Goal: Task Accomplishment & Management: Use online tool/utility

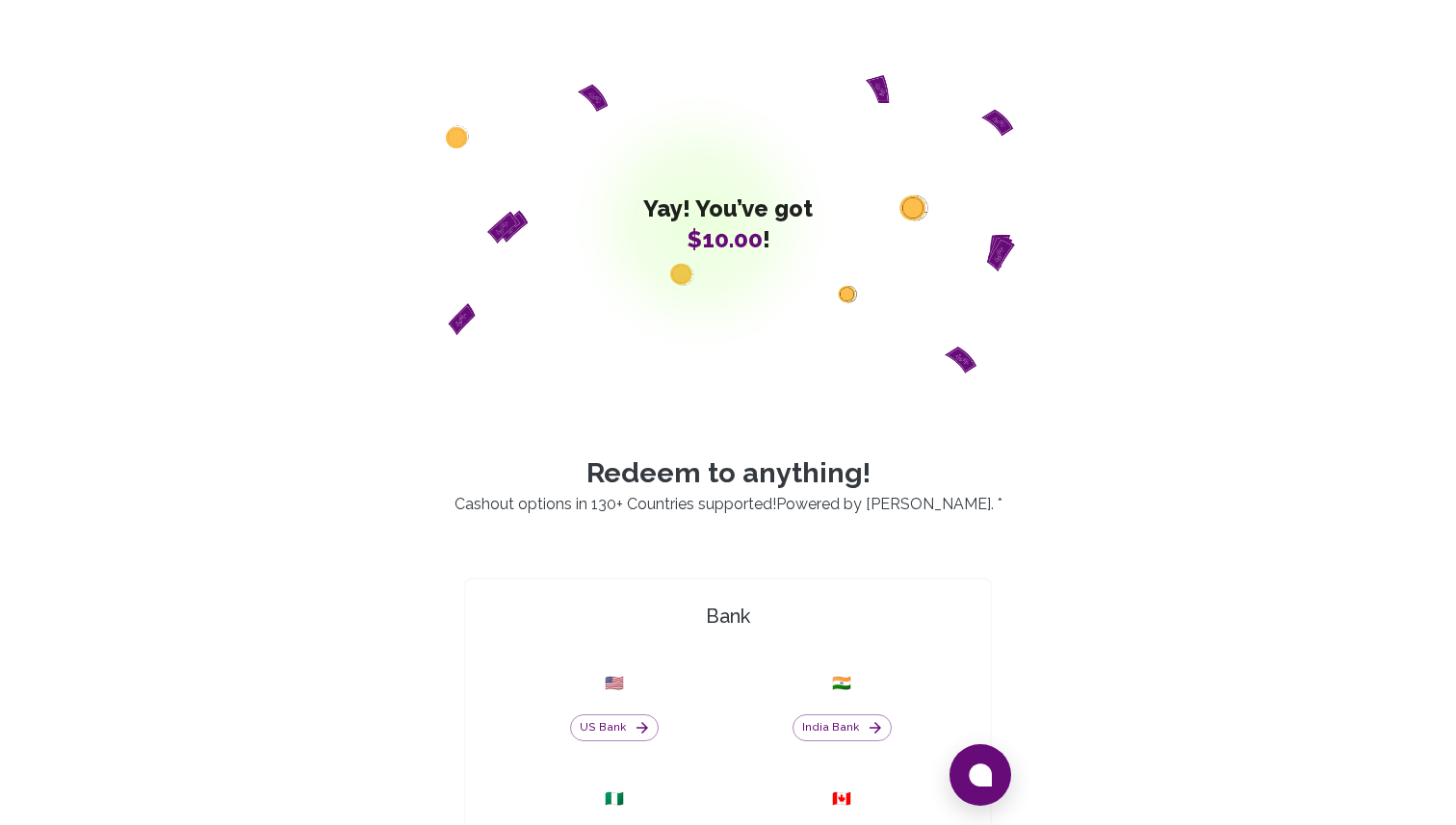
scroll to position [435, 0]
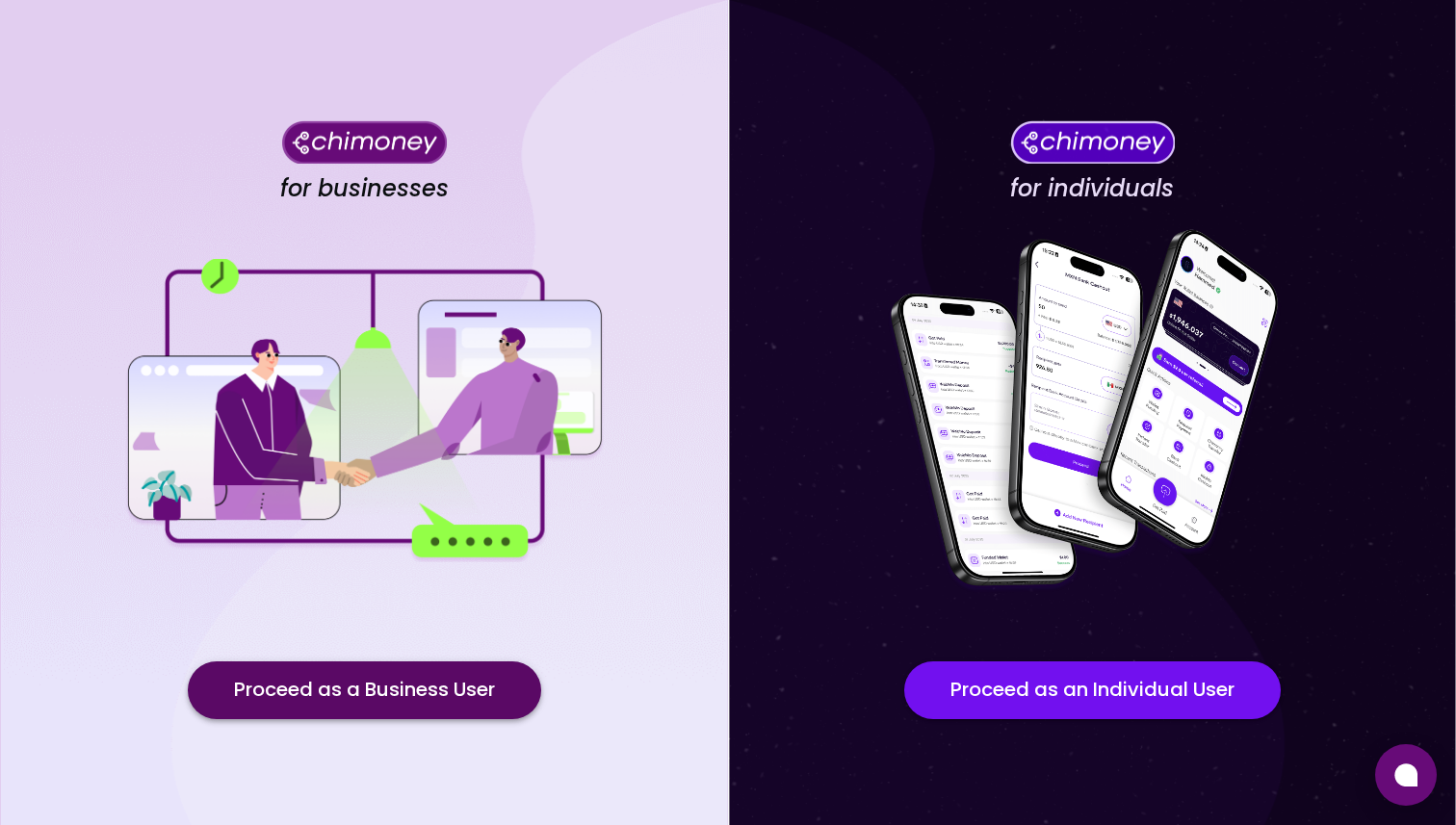
drag, startPoint x: 1058, startPoint y: 698, endPoint x: 433, endPoint y: 668, distance: 625.7
click at [528, 712] on div "for businesses Proceed as a Business User for individuals Proceed as an Individ…" at bounding box center [728, 435] width 1456 height 871
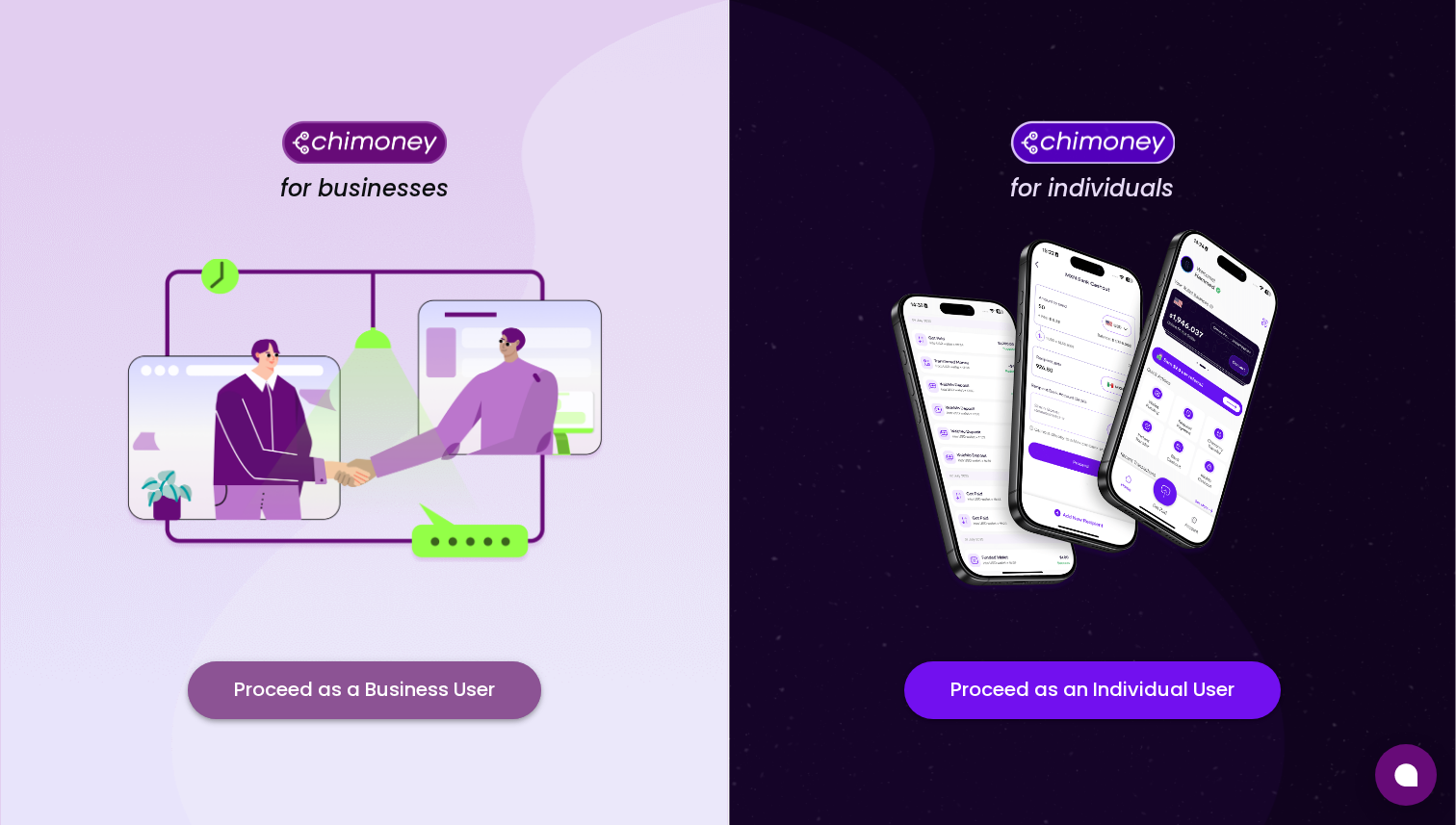
click at [433, 668] on button "Proceed as a Business User" at bounding box center [364, 690] width 353 height 57
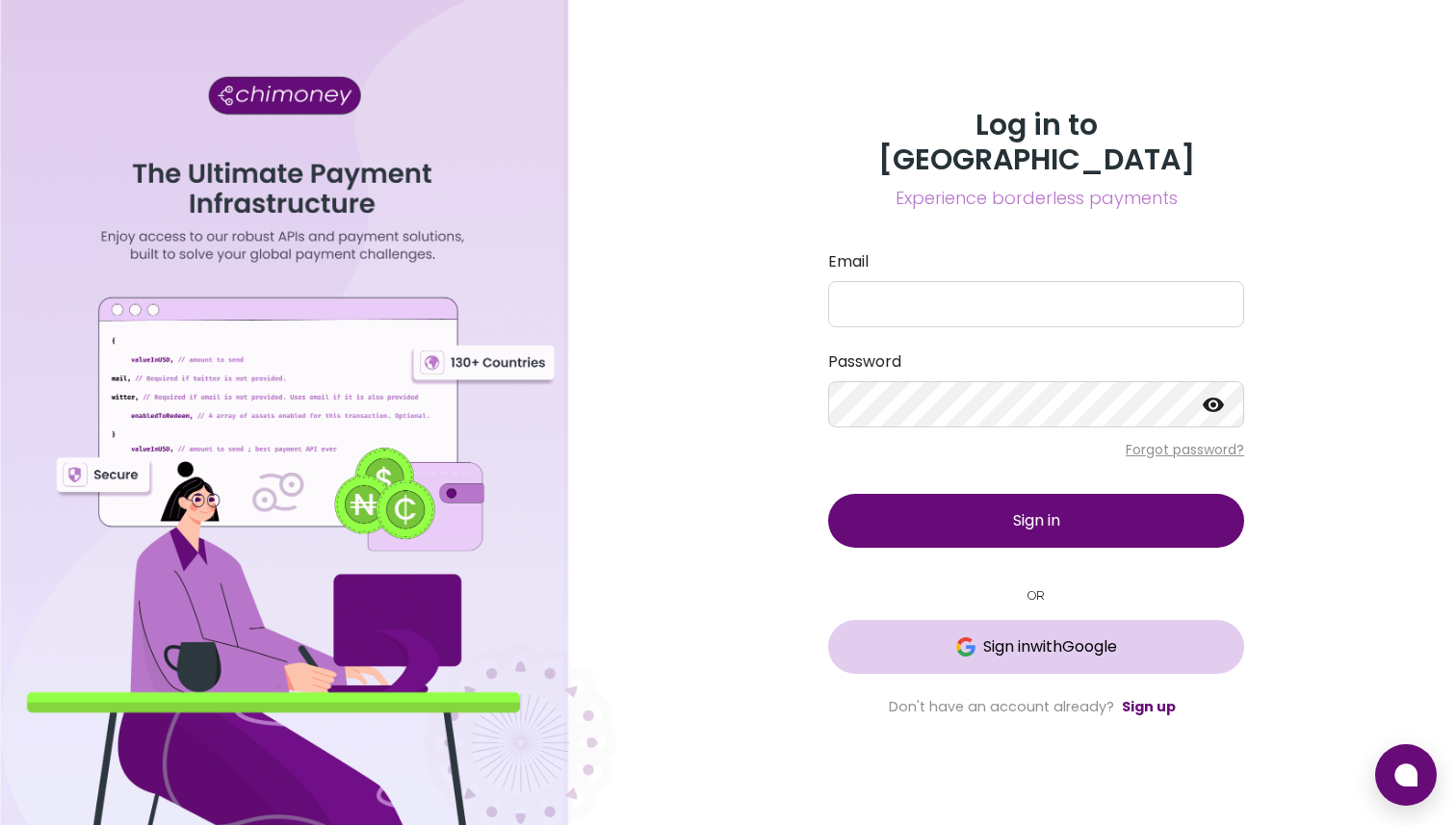
click at [1014, 635] on span "Sign in with Google" at bounding box center [1050, 647] width 134 height 23
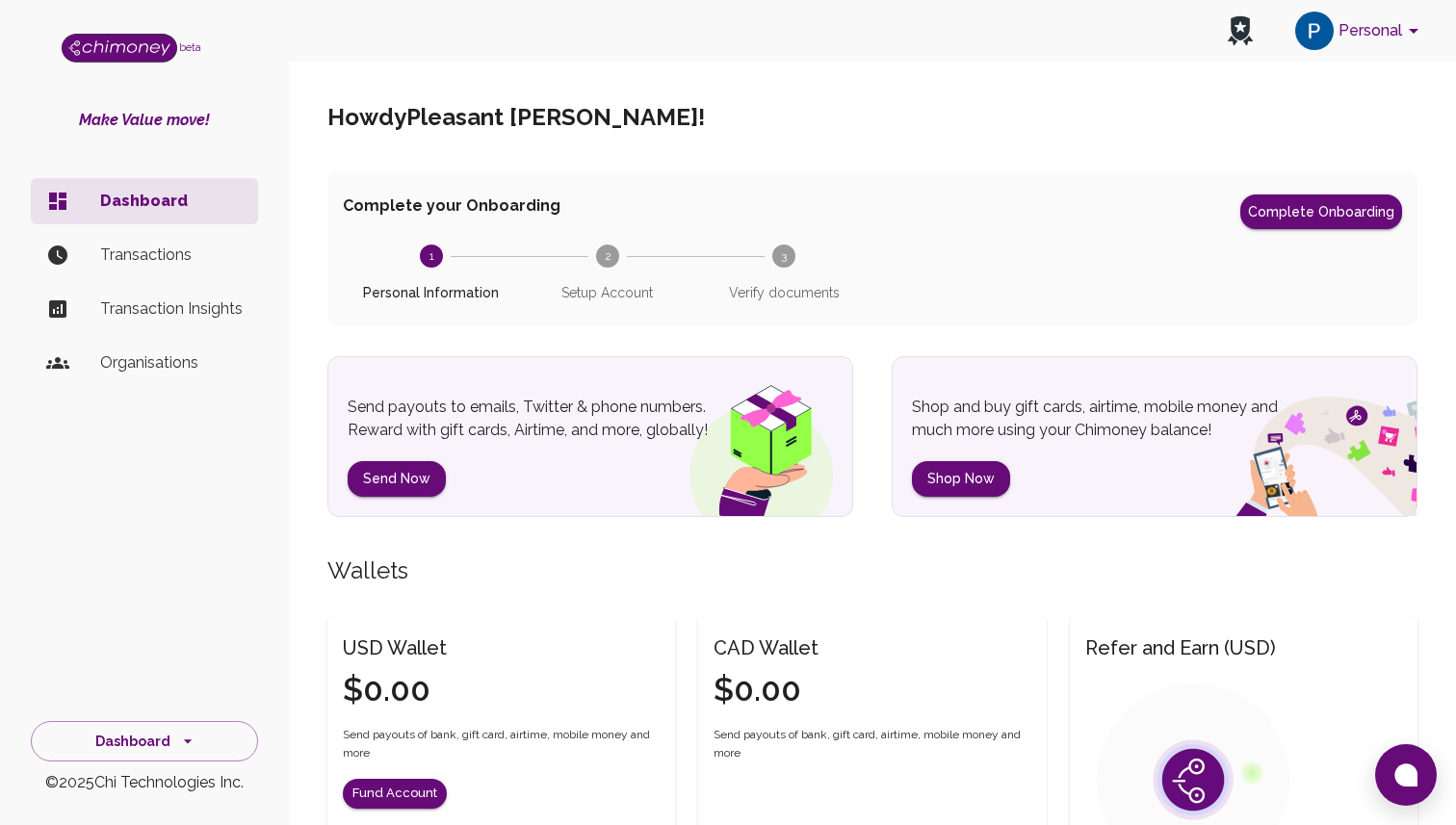
click at [1360, 23] on button "Personal" at bounding box center [1360, 30] width 145 height 50
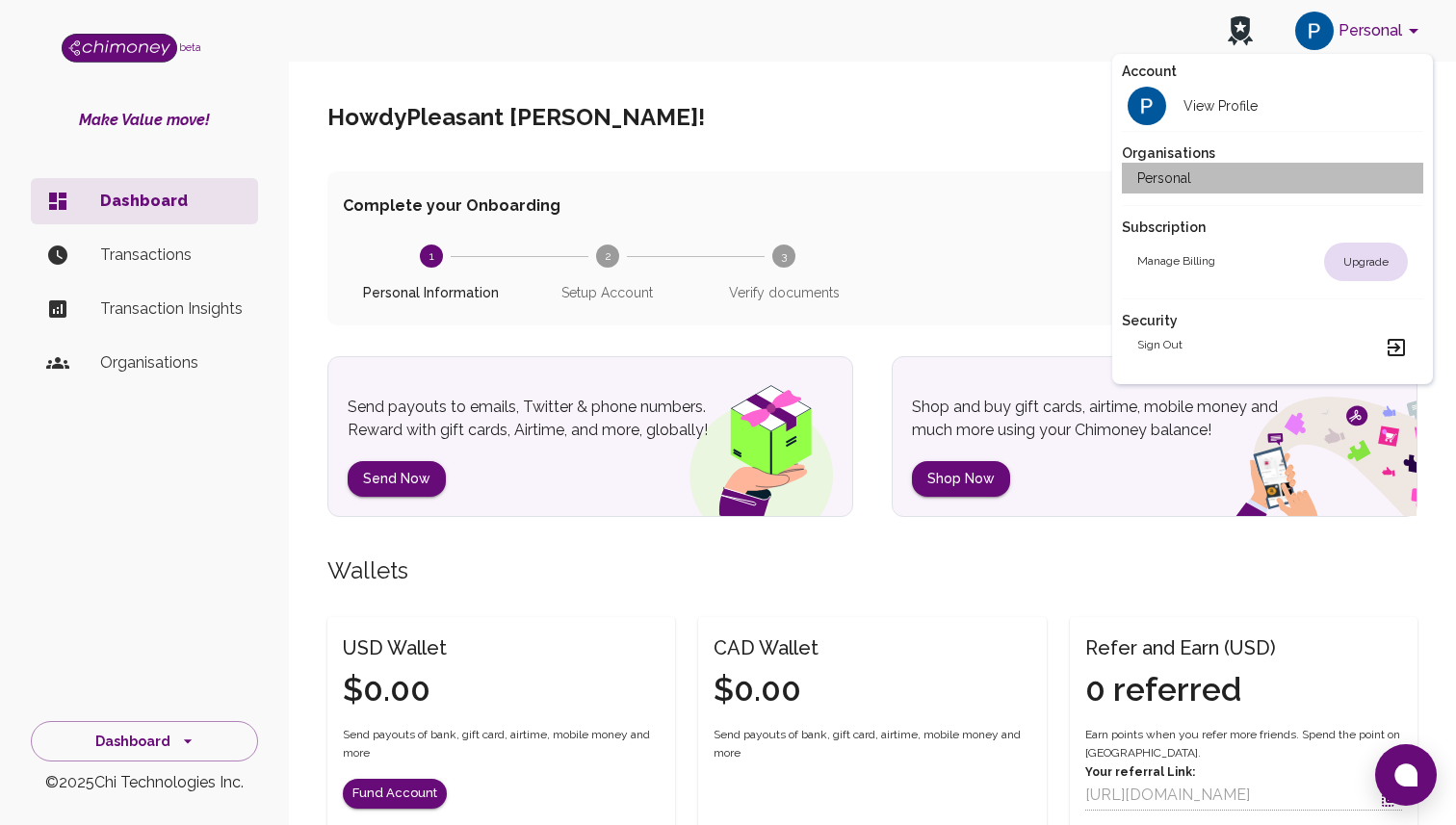
click at [1256, 167] on li "Personal" at bounding box center [1272, 178] width 302 height 31
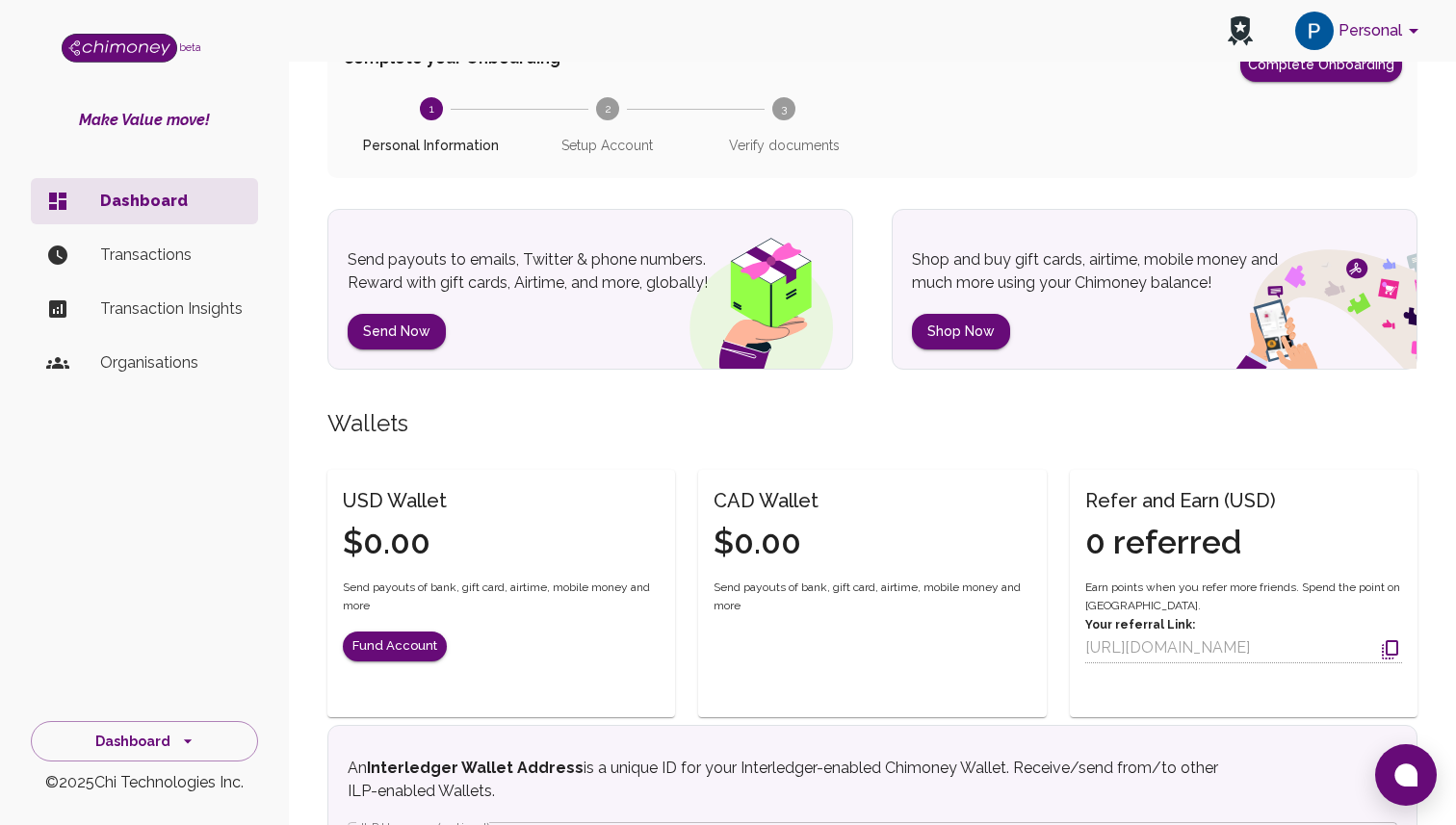
scroll to position [569, 0]
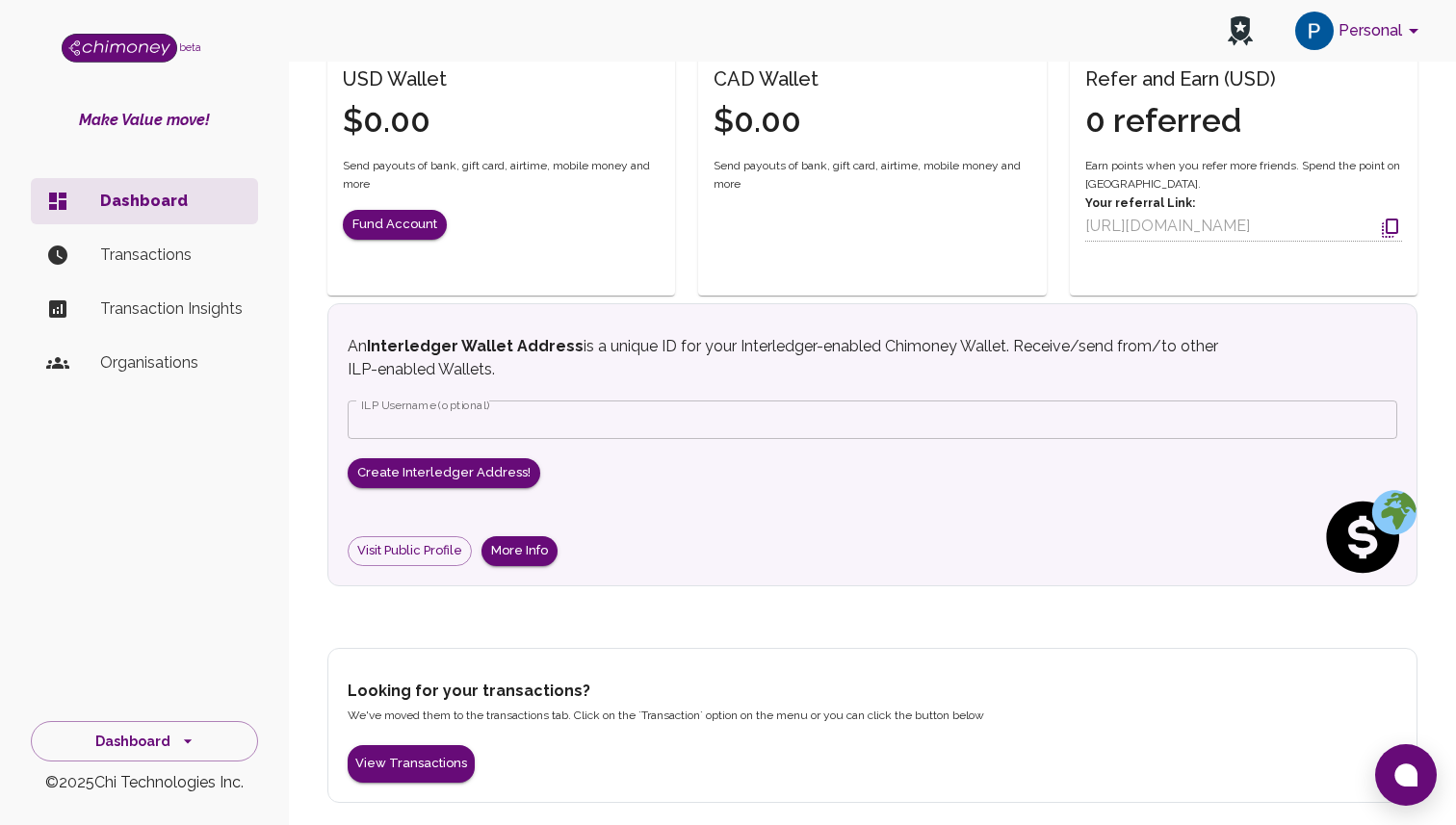
click at [512, 412] on input "ILP Username (optional)" at bounding box center [871, 420] width 1049 height 39
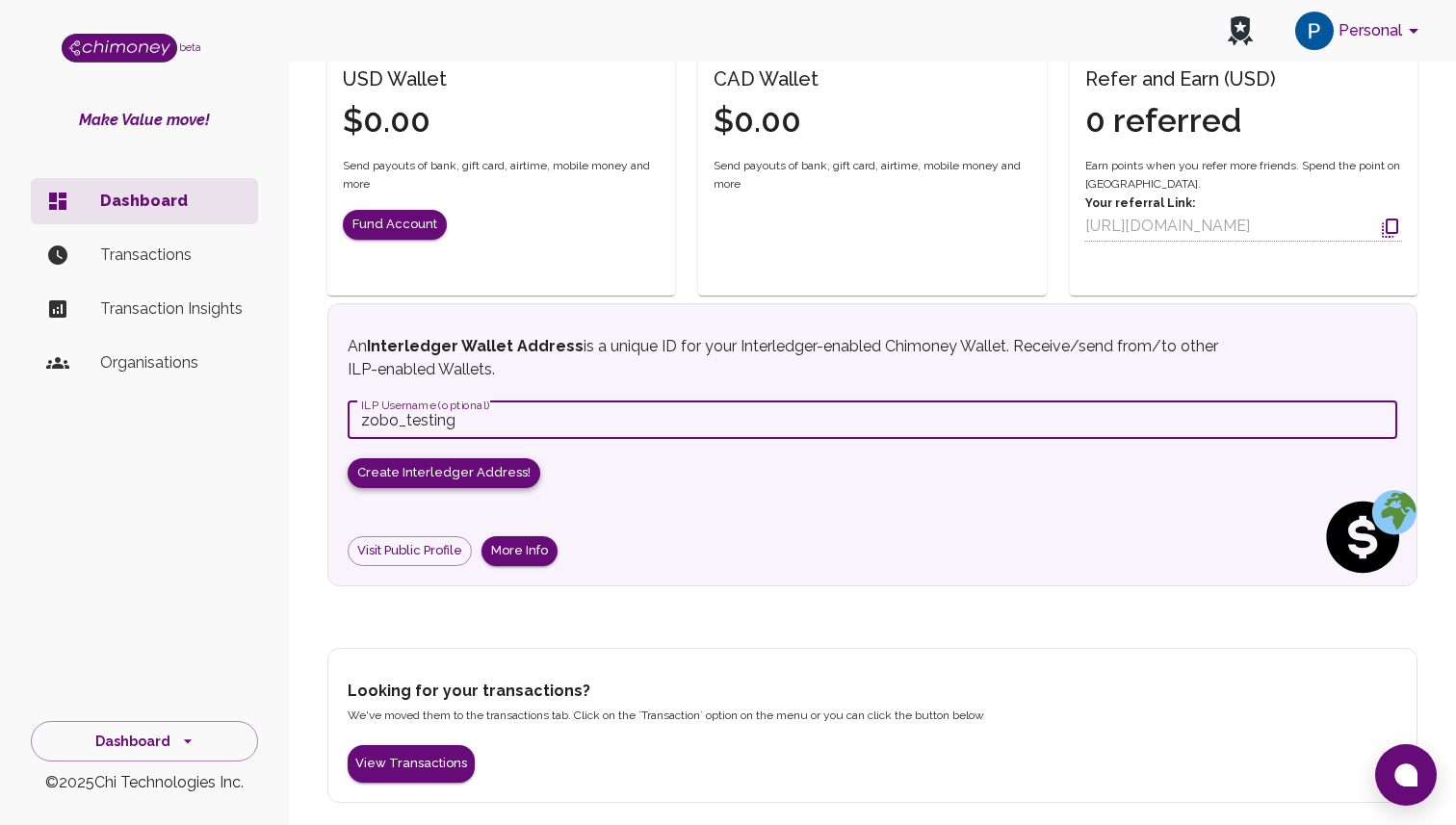
type input "zobo_testing"
click at [429, 467] on button "Create Interledger Address!" at bounding box center [444, 473] width 193 height 30
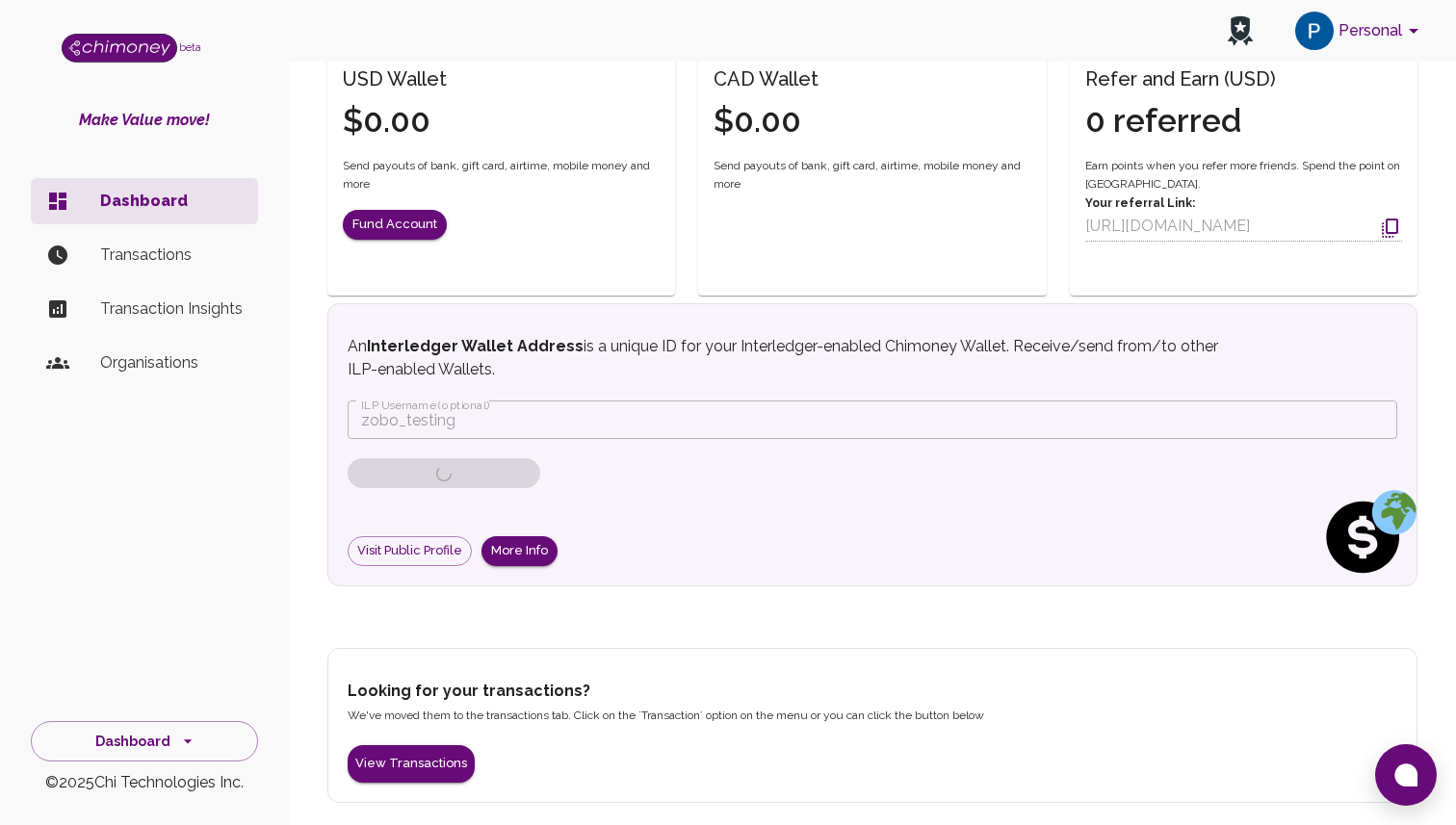
scroll to position [518, 0]
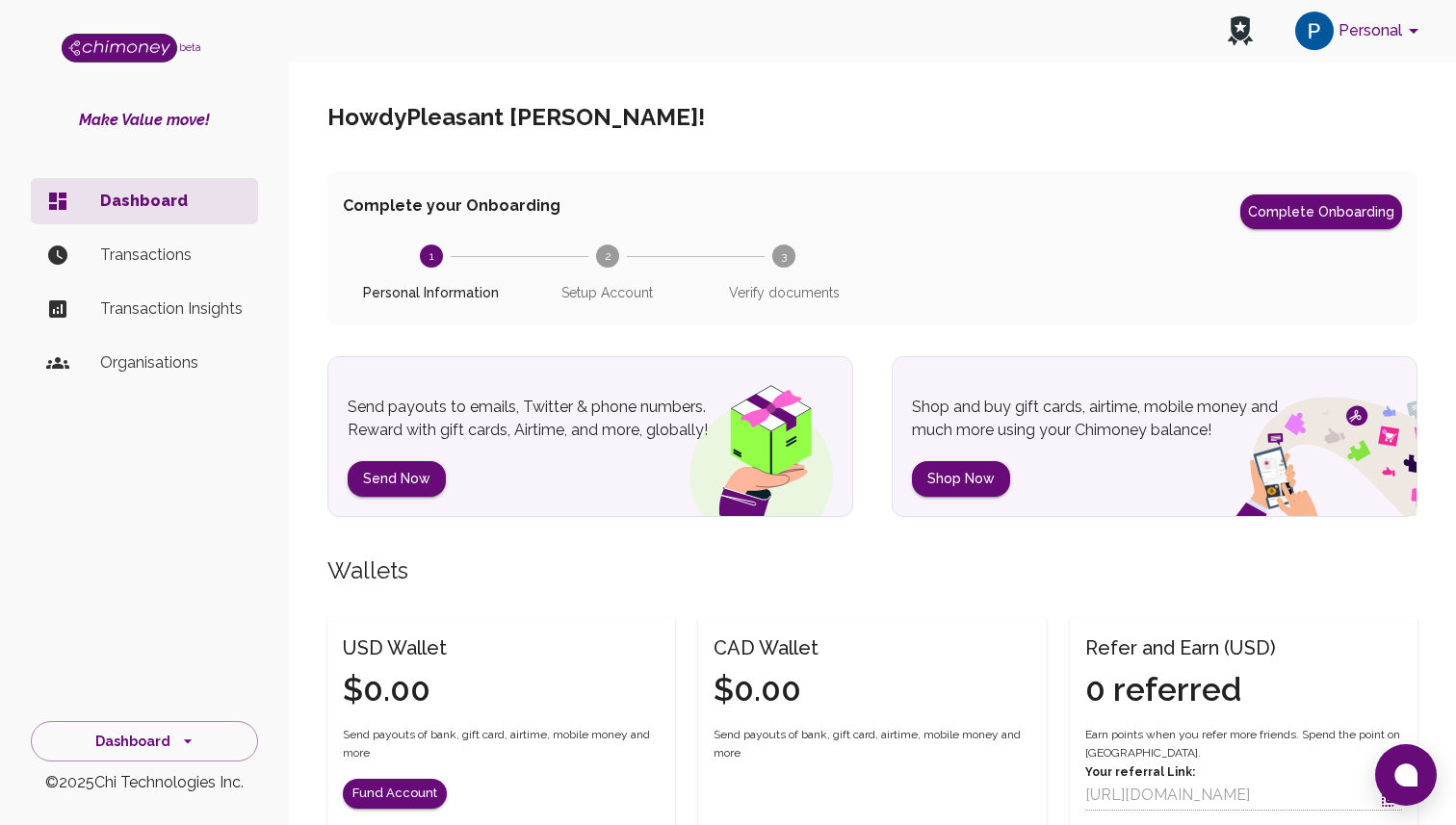
click at [1401, 63] on div "Howdy Pleasant Balogun !" at bounding box center [872, 117] width 1090 height 108
click at [1368, 42] on button "Personal" at bounding box center [1360, 30] width 145 height 50
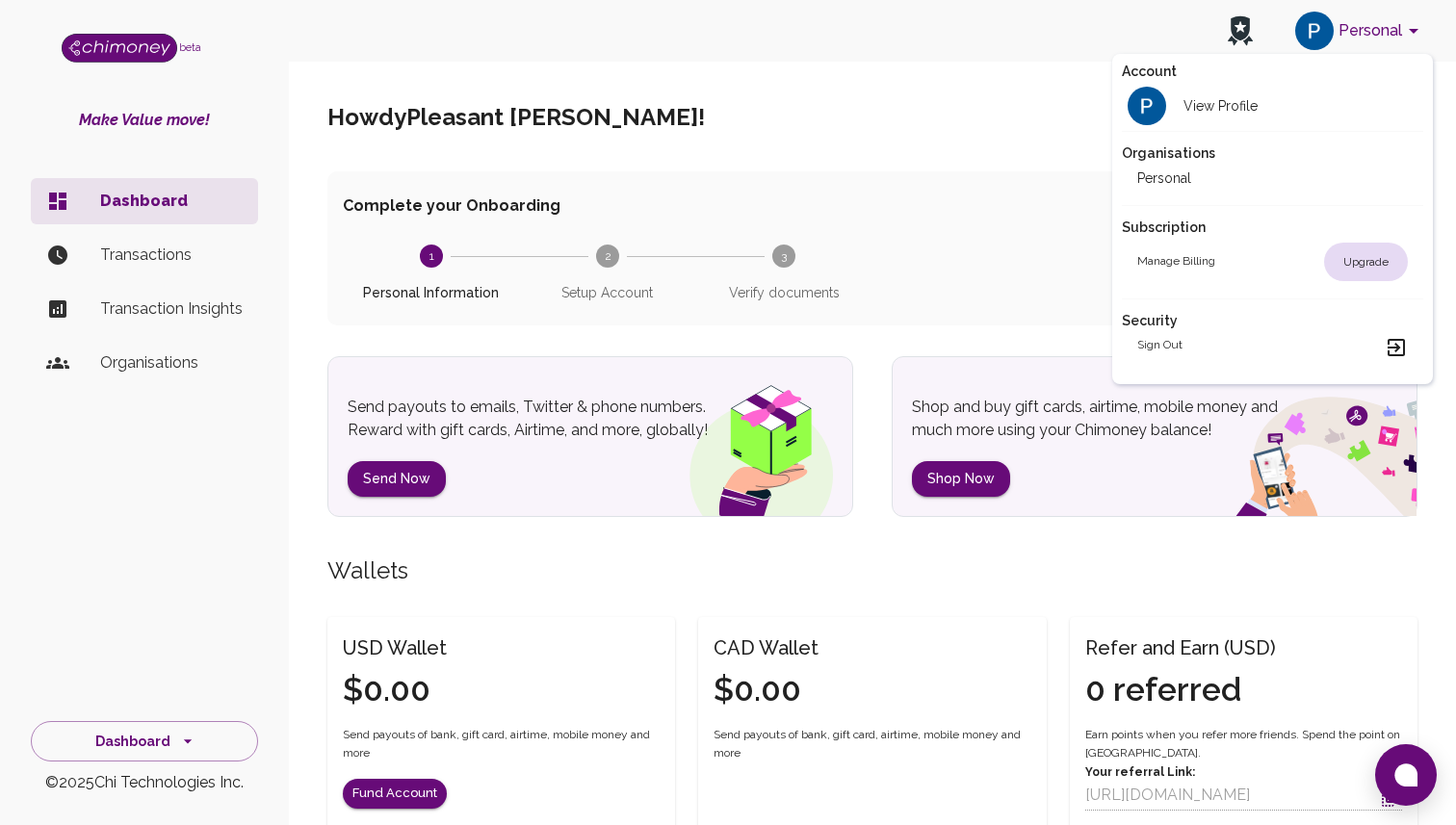
click at [1204, 159] on h2 "Organisations" at bounding box center [1272, 154] width 302 height 19
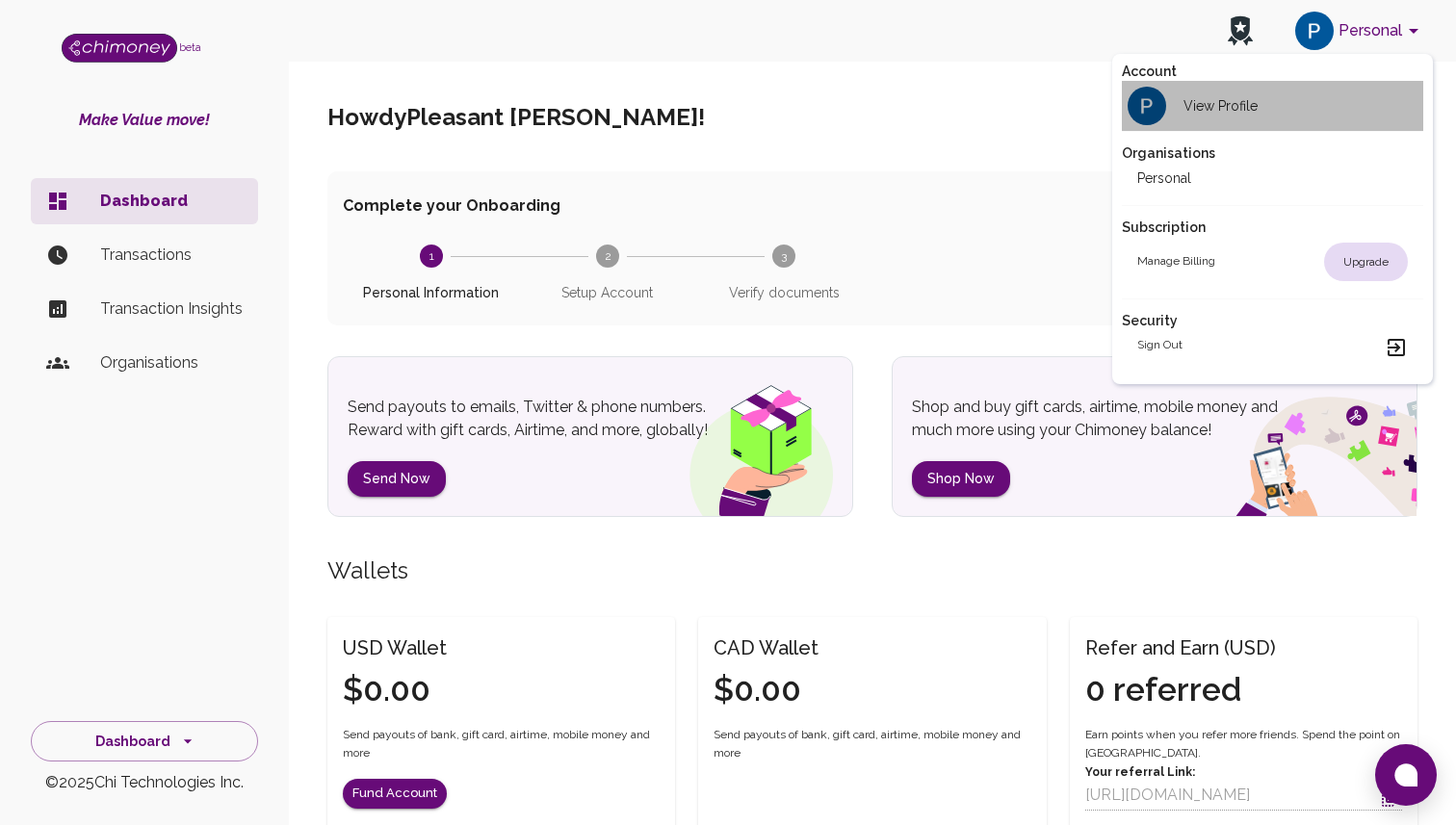
click at [1243, 115] on div "View Profile" at bounding box center [1197, 106] width 121 height 39
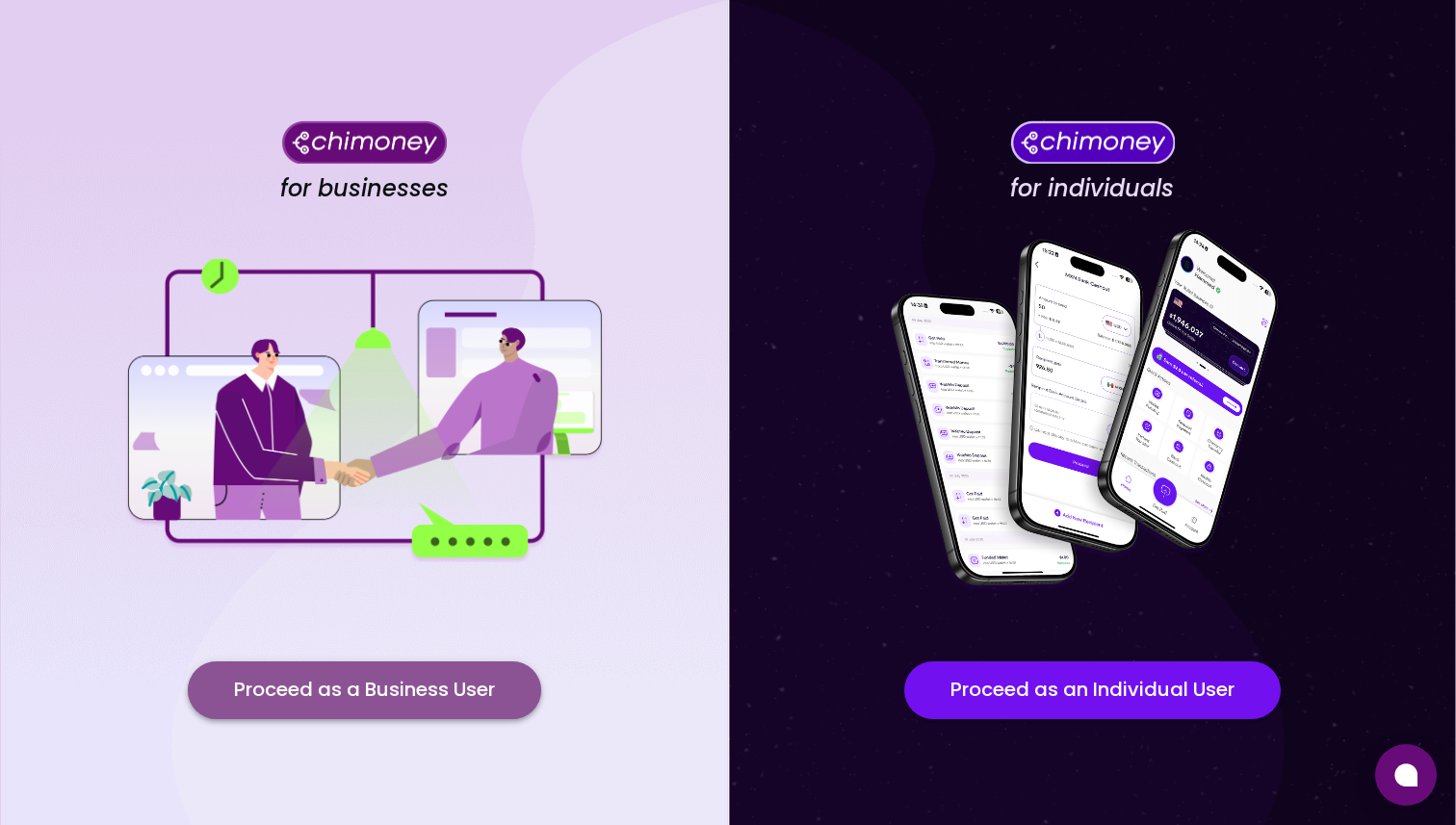
click at [420, 699] on button "Proceed as a Business User" at bounding box center [364, 690] width 353 height 57
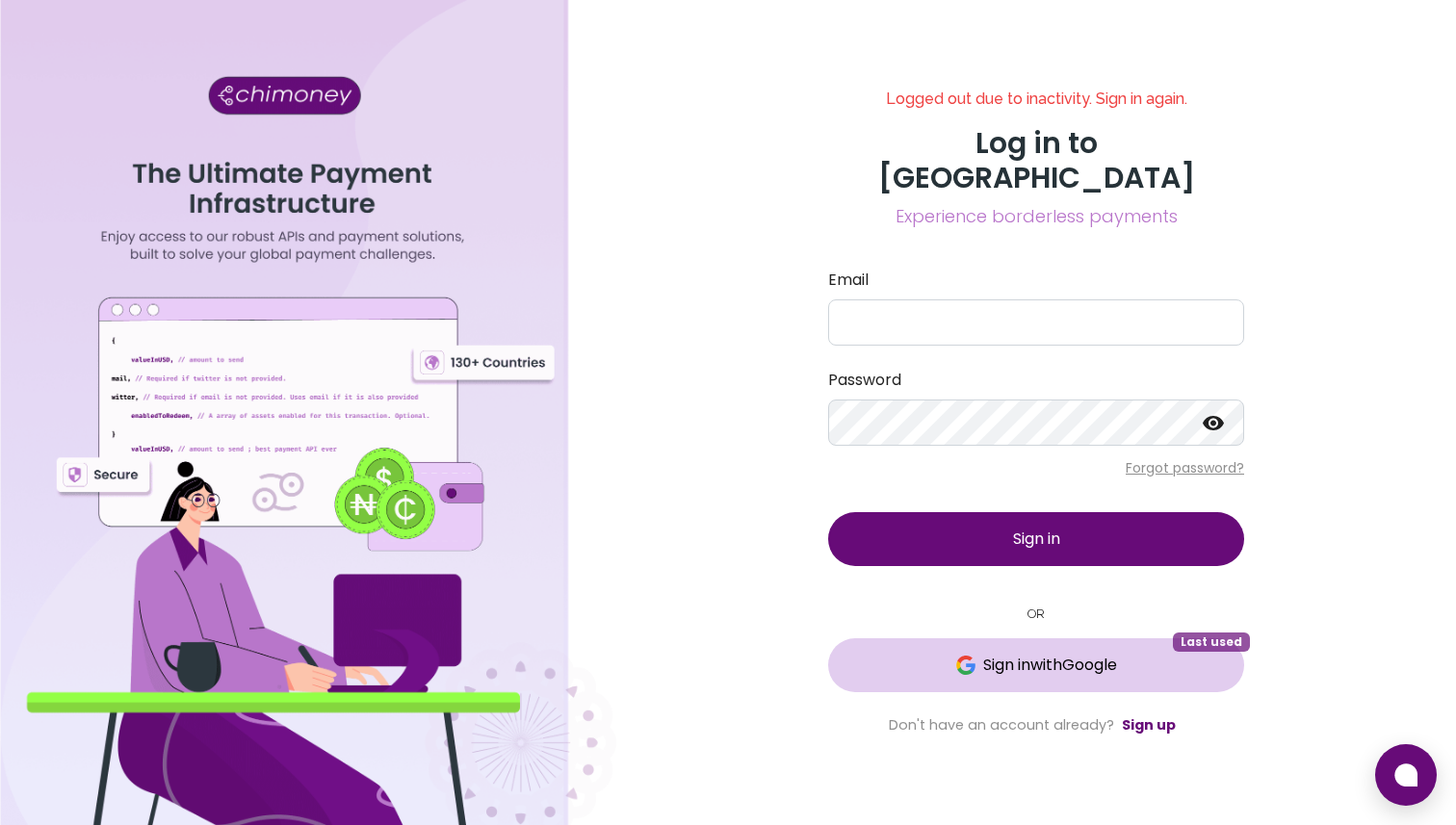
click at [1070, 654] on span "Sign in with Google" at bounding box center [1050, 665] width 134 height 23
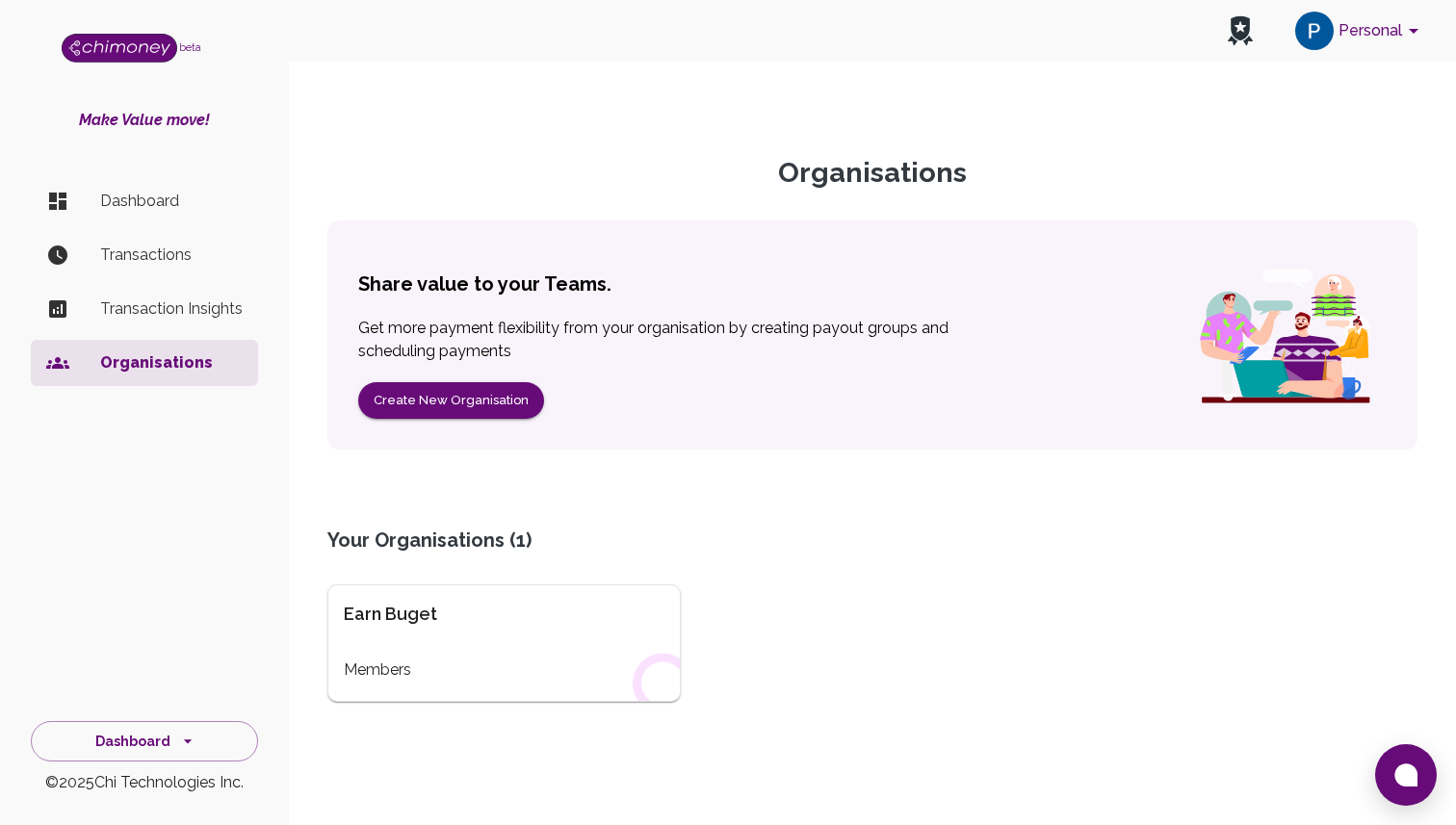
click at [228, 195] on p "Dashboard" at bounding box center [171, 201] width 143 height 23
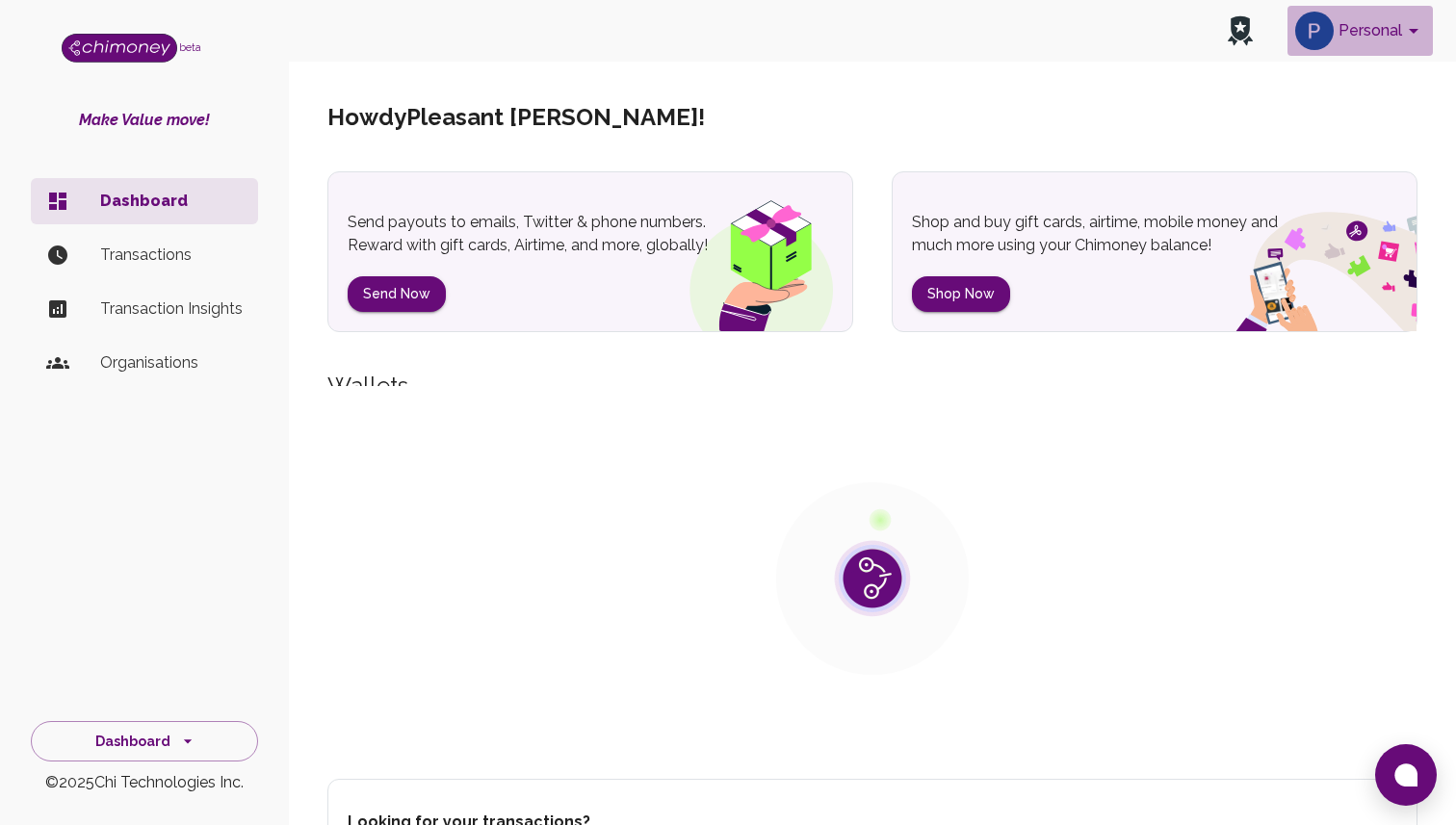
click at [1368, 54] on button "Personal" at bounding box center [1360, 30] width 145 height 50
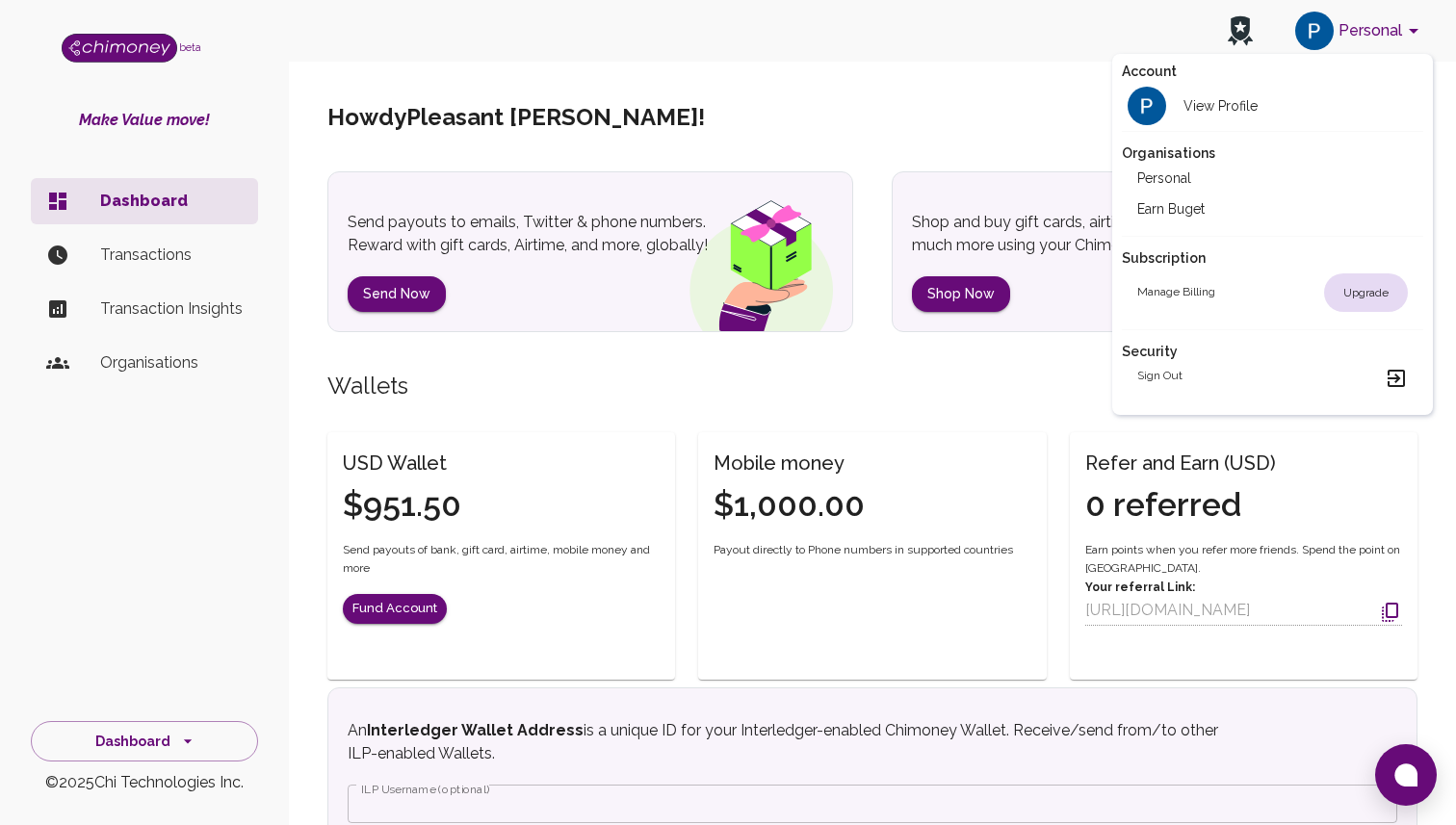
click at [941, 493] on div at bounding box center [728, 412] width 1456 height 825
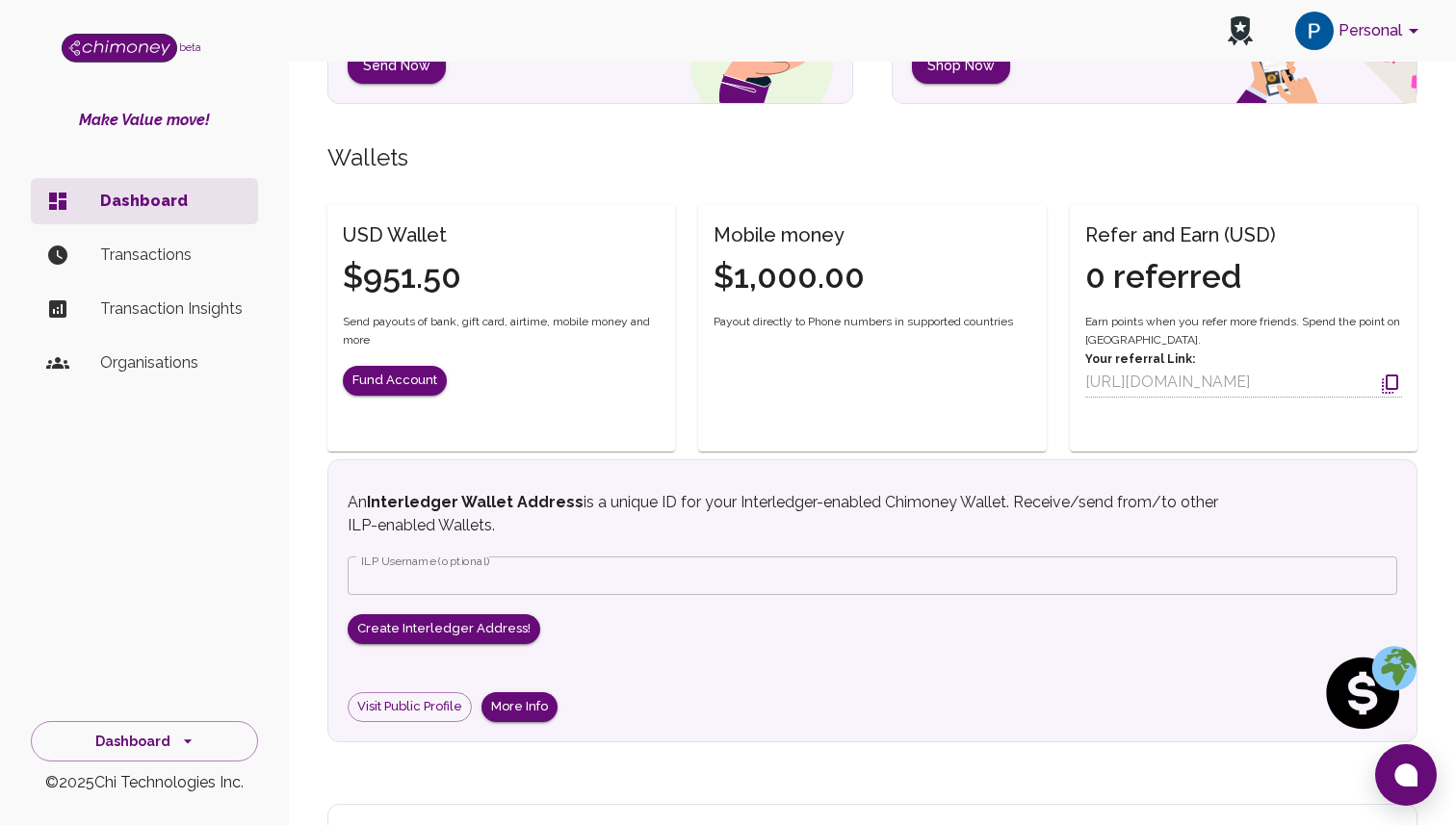
scroll to position [298, 0]
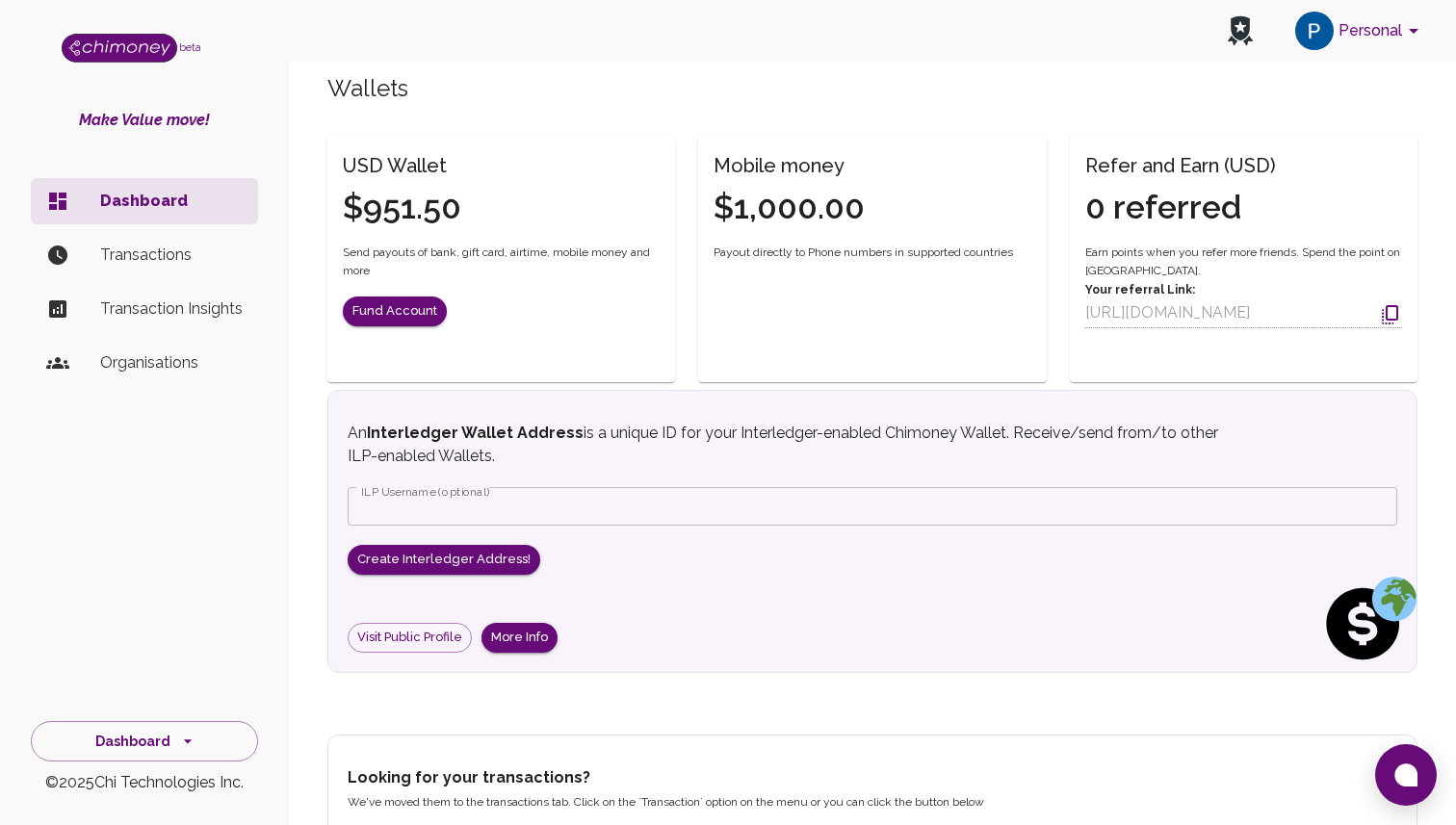
click at [613, 527] on div "An Interledger Wallet Address is a unique ID for your Interledger-enabled Chimo…" at bounding box center [871, 538] width 1049 height 232
click at [564, 512] on input "ILP Username (optional)" at bounding box center [871, 507] width 1049 height 39
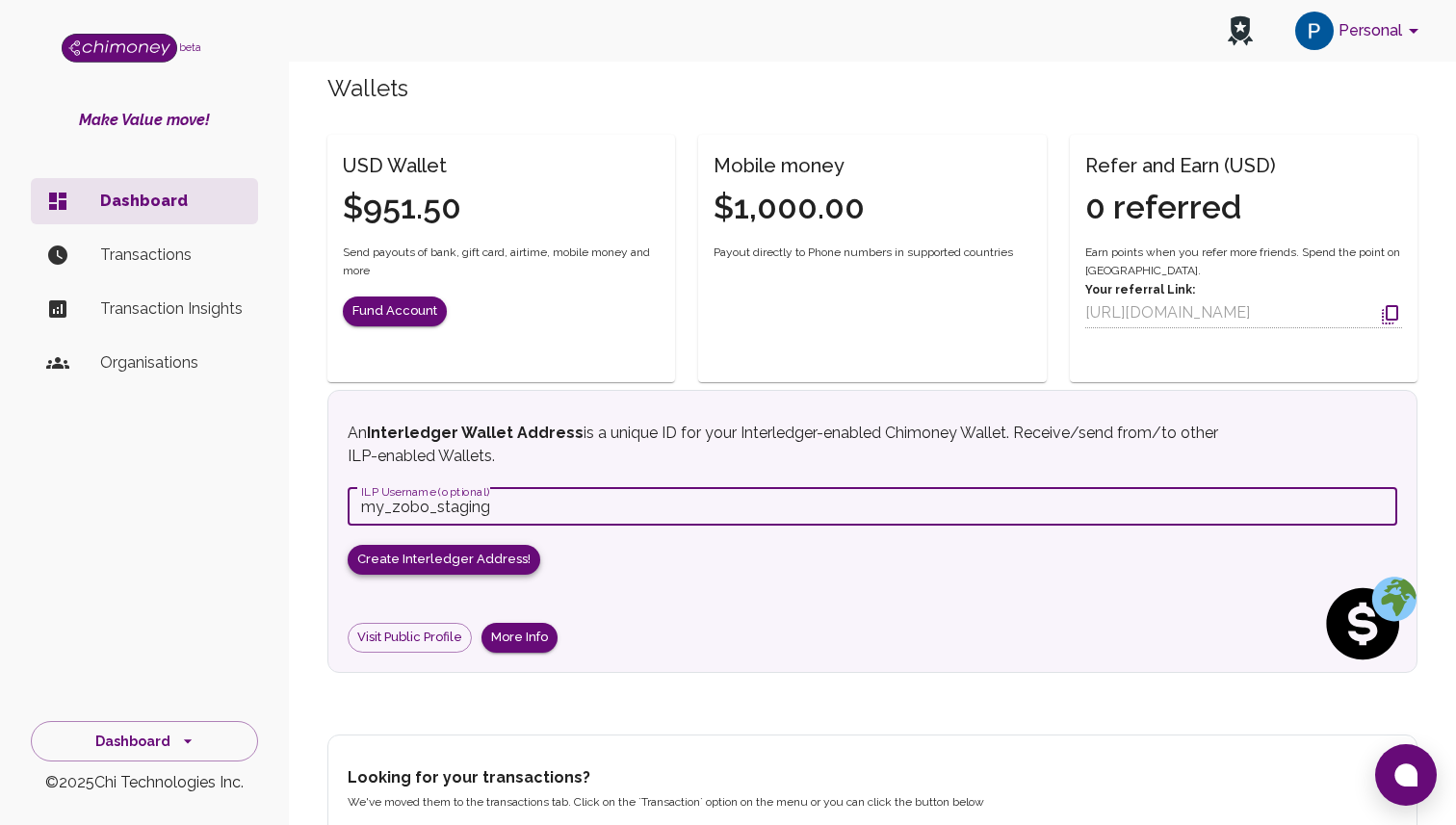
type input "my_zobo_staging"
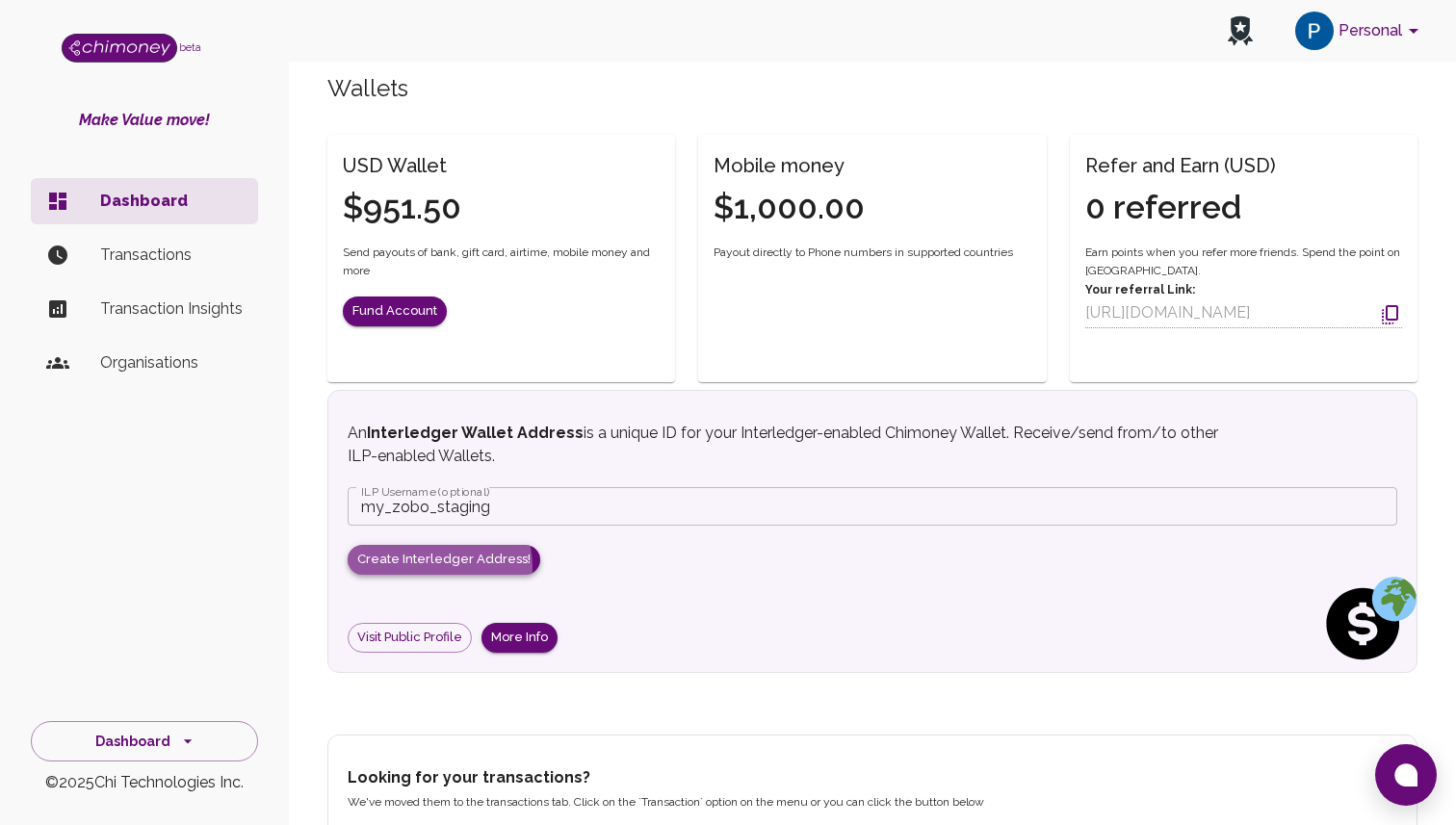
click at [438, 566] on button "Create Interledger Address!" at bounding box center [444, 559] width 193 height 30
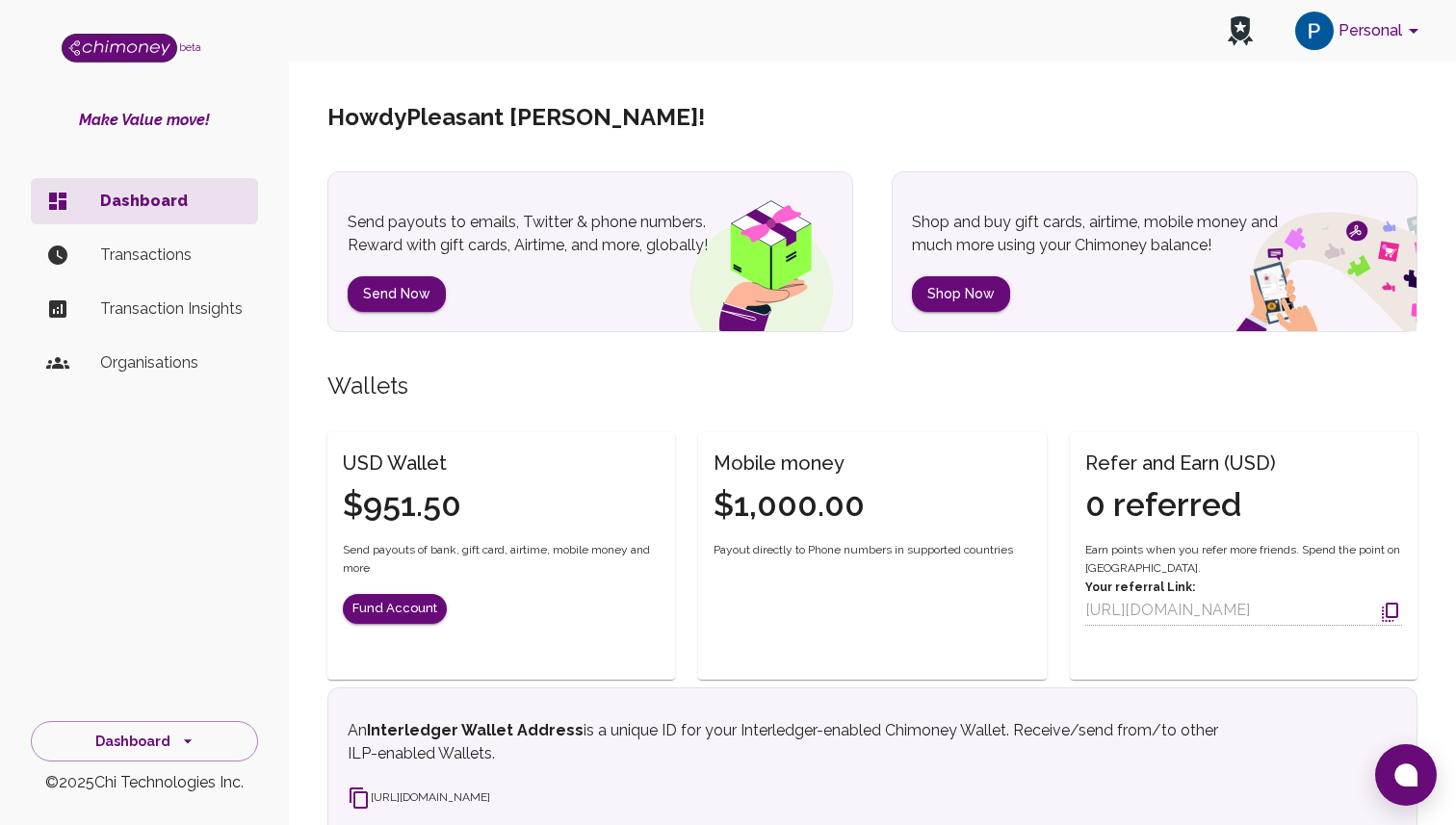
scroll to position [298, 0]
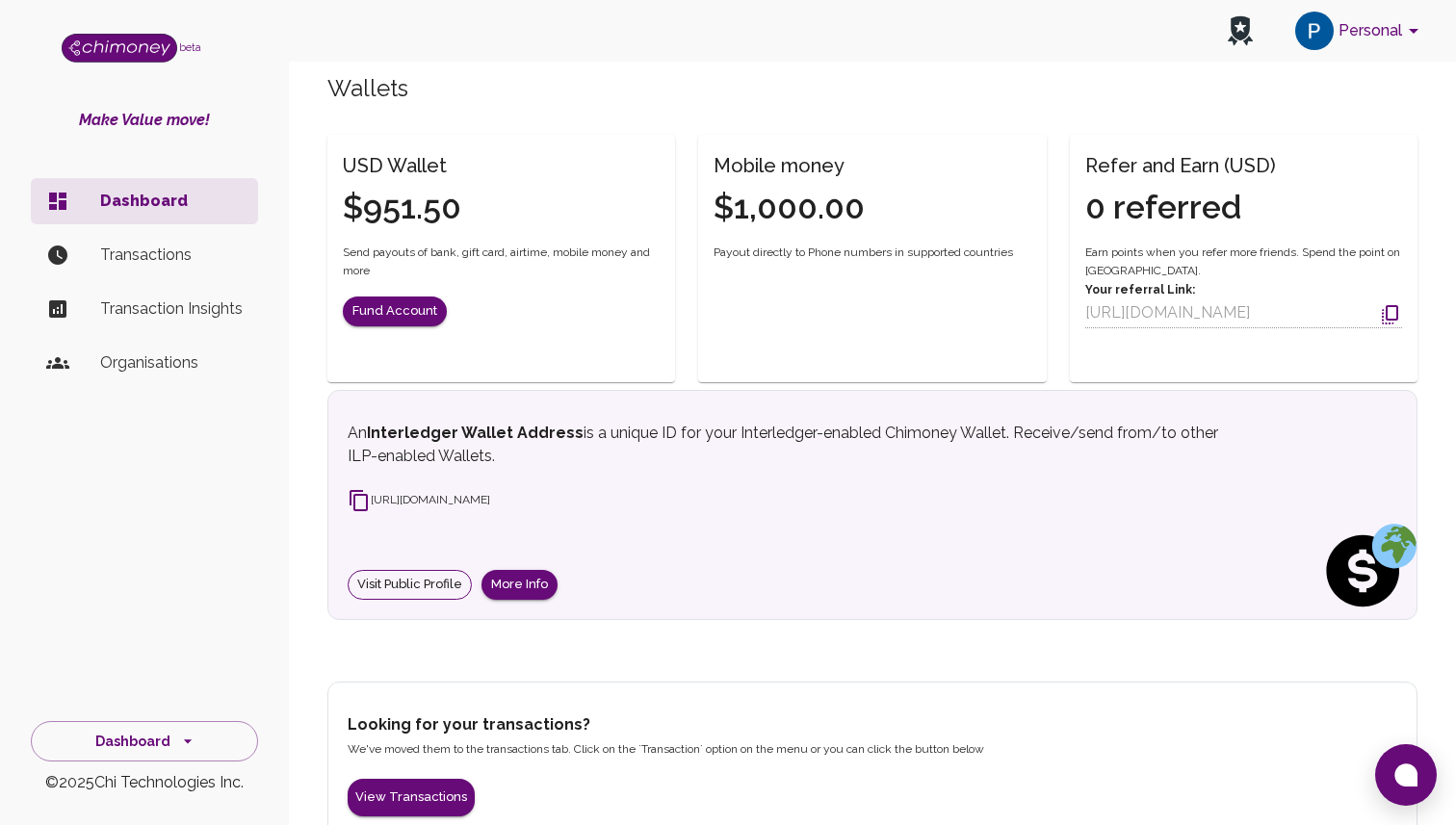
click at [450, 581] on link "Visit Public Profile" at bounding box center [409, 585] width 124 height 30
click at [529, 590] on button "More Info" at bounding box center [519, 585] width 76 height 30
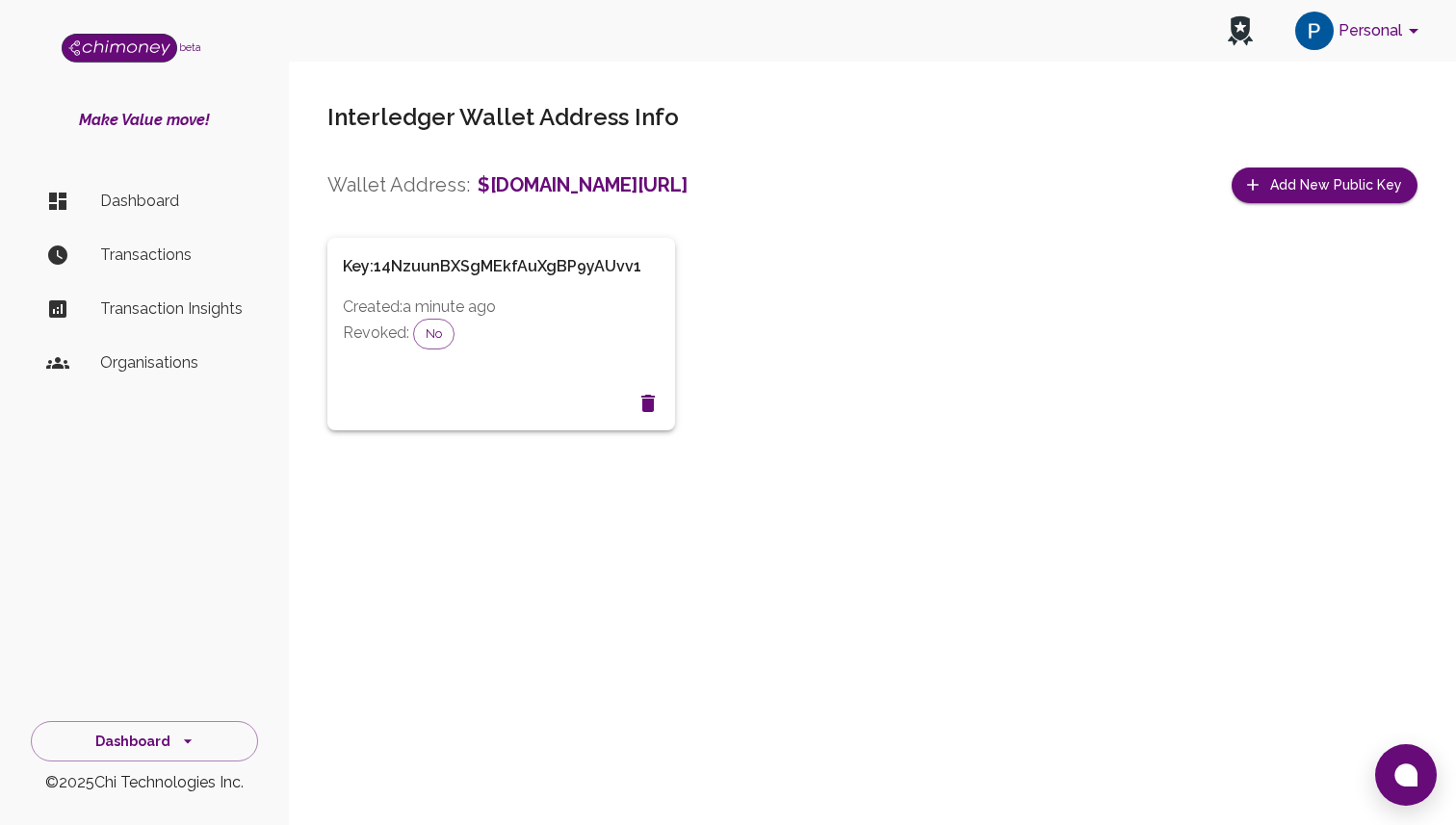
click at [572, 313] on p "Created: a minute ago" at bounding box center [501, 307] width 317 height 23
click at [548, 253] on h6 "Key: 14NzuunBXSgMEkfAuXgBP9yAUvv1" at bounding box center [491, 267] width 299 height 27
click at [582, 262] on h6 "Key: 14NzuunBXSgMEkfAuXgBP9yAUvv1" at bounding box center [491, 267] width 299 height 27
click at [216, 278] on ul "Dashboard Transactions Transaction Insights Organisations" at bounding box center [145, 286] width 228 height 232
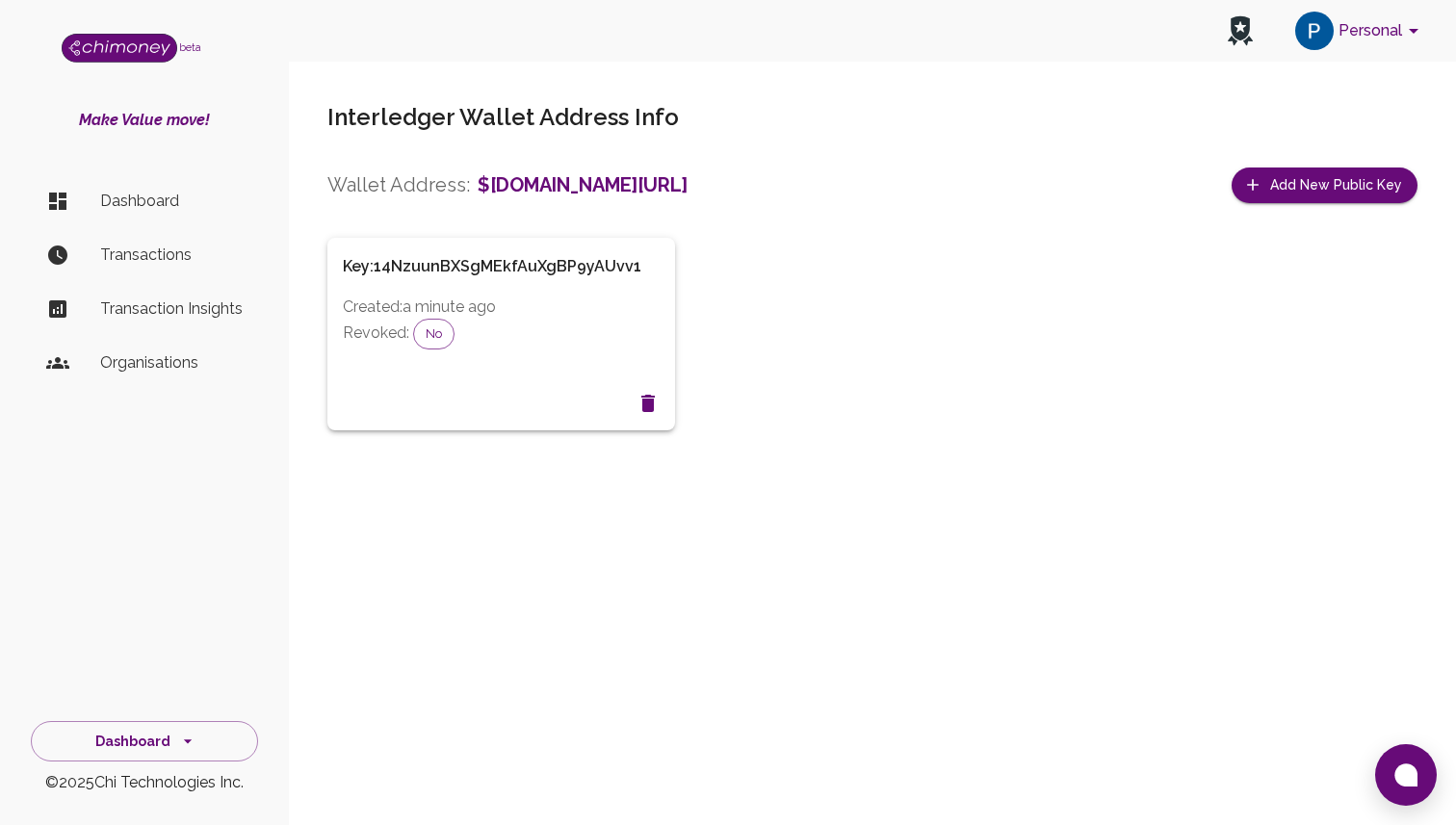
click at [207, 259] on p "Transactions" at bounding box center [171, 255] width 143 height 23
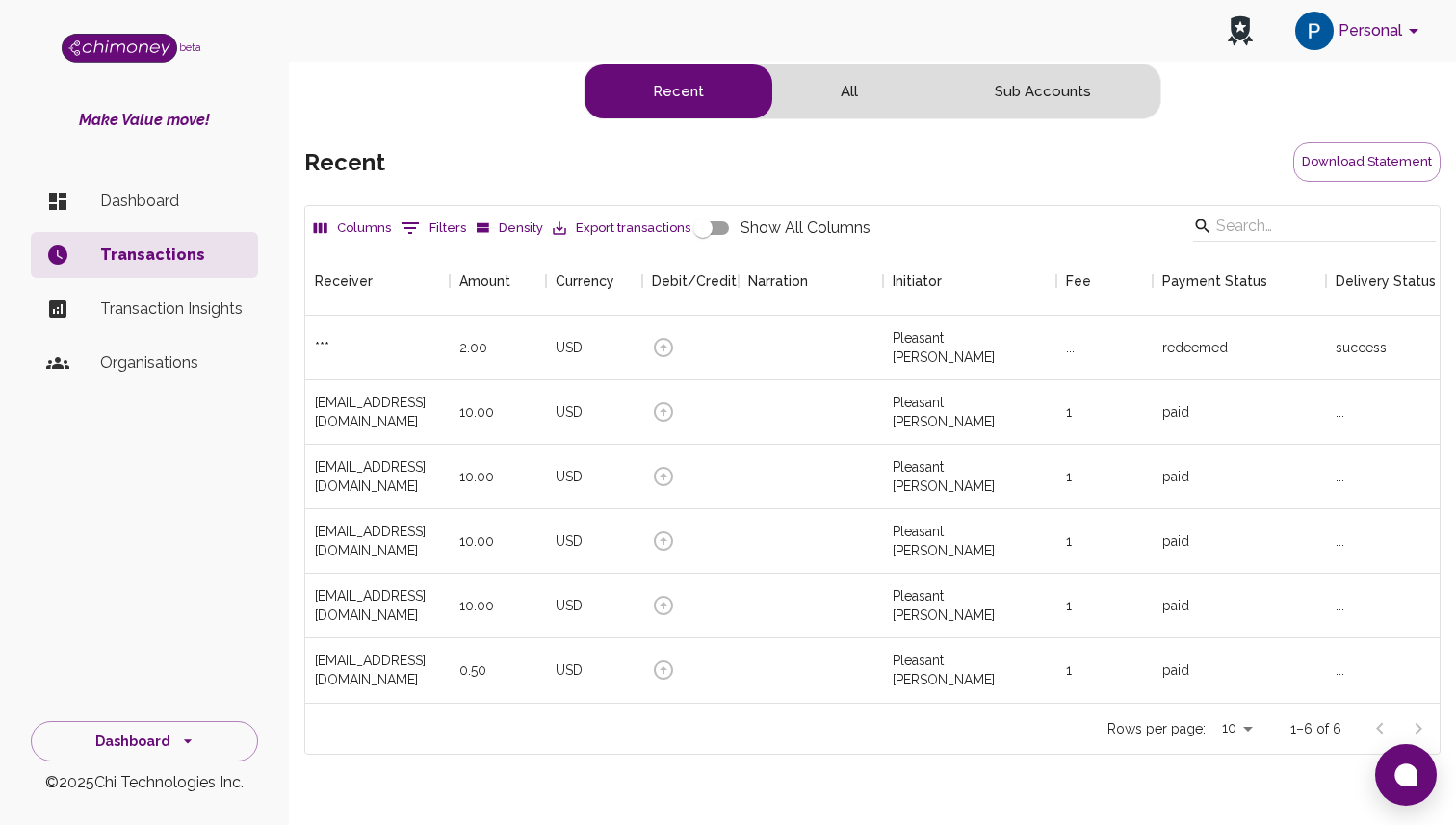
scroll to position [456, 1134]
click at [230, 202] on p "Dashboard" at bounding box center [171, 201] width 143 height 23
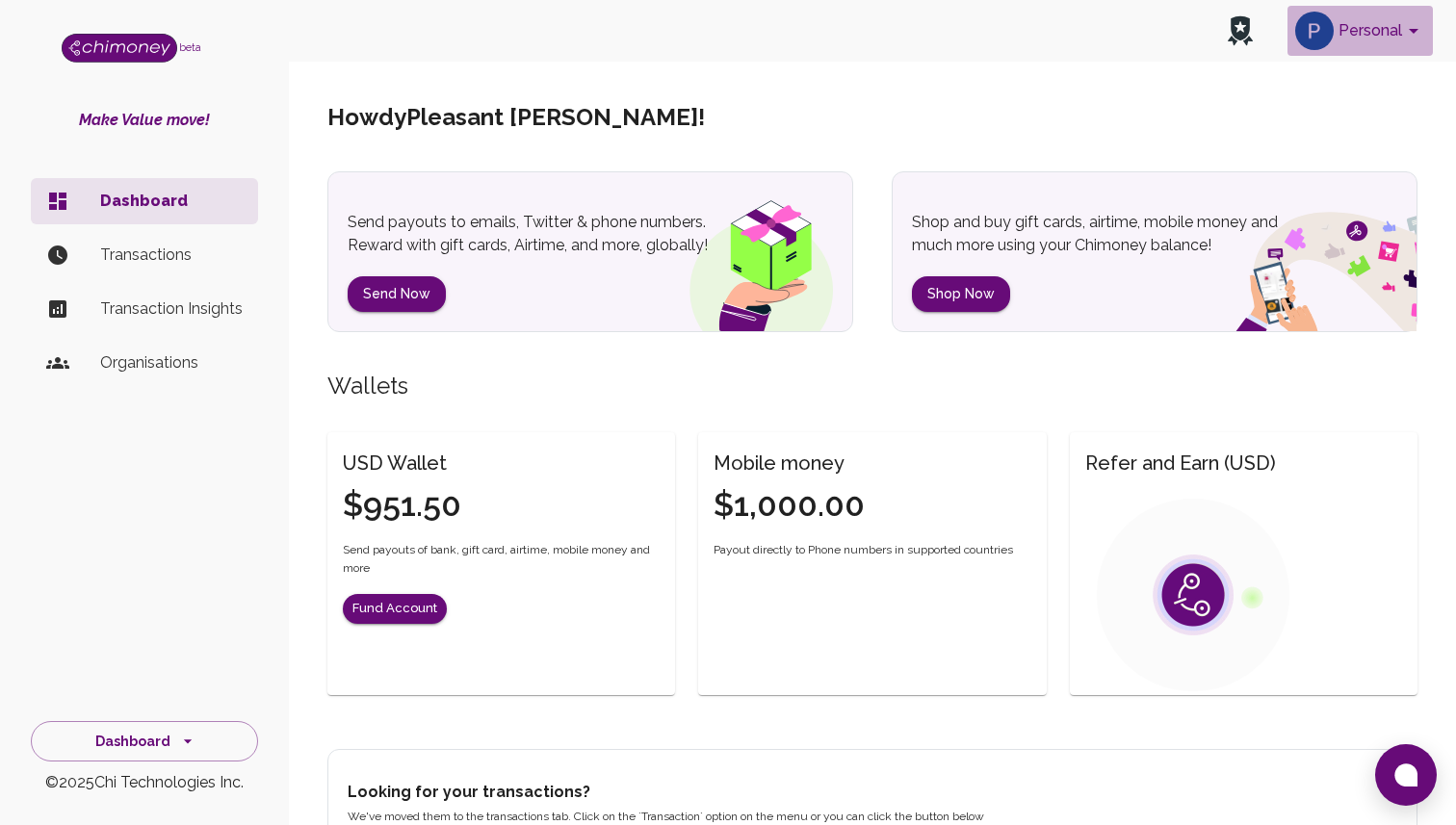
click at [1341, 24] on button "Personal" at bounding box center [1360, 30] width 145 height 50
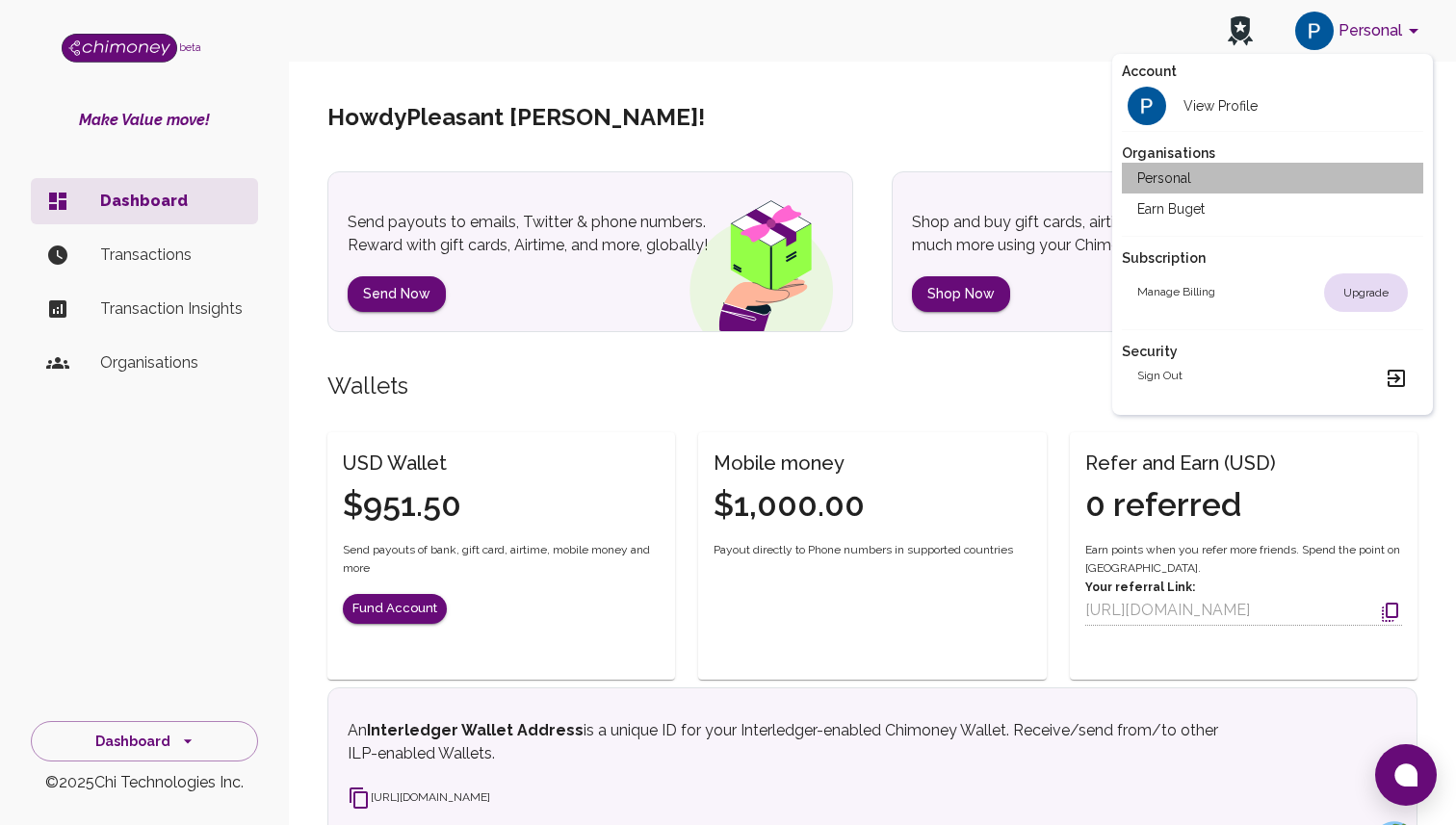
click at [1244, 181] on li "Personal" at bounding box center [1272, 178] width 302 height 31
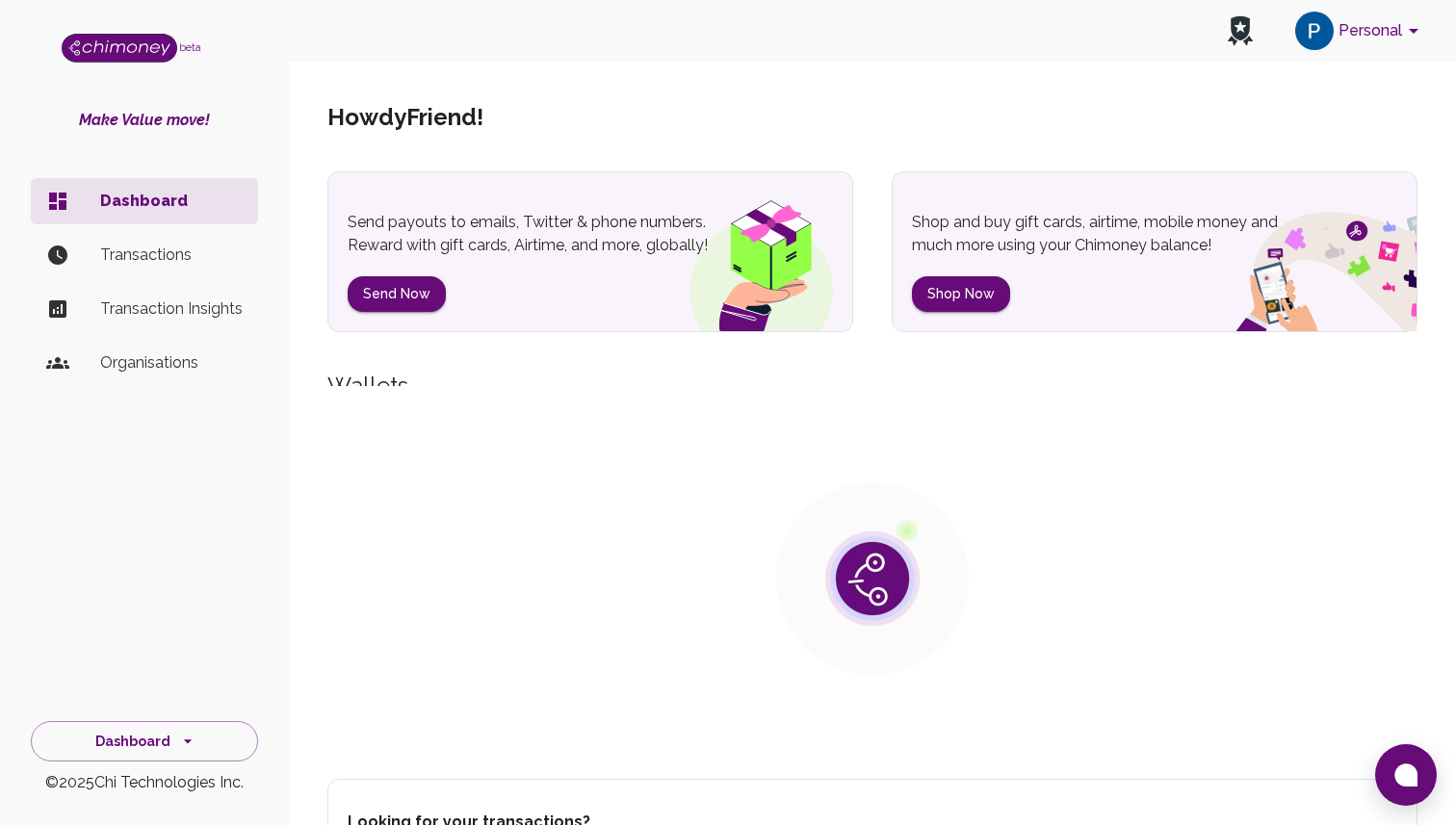
click at [1338, 16] on button "Personal" at bounding box center [1360, 30] width 145 height 50
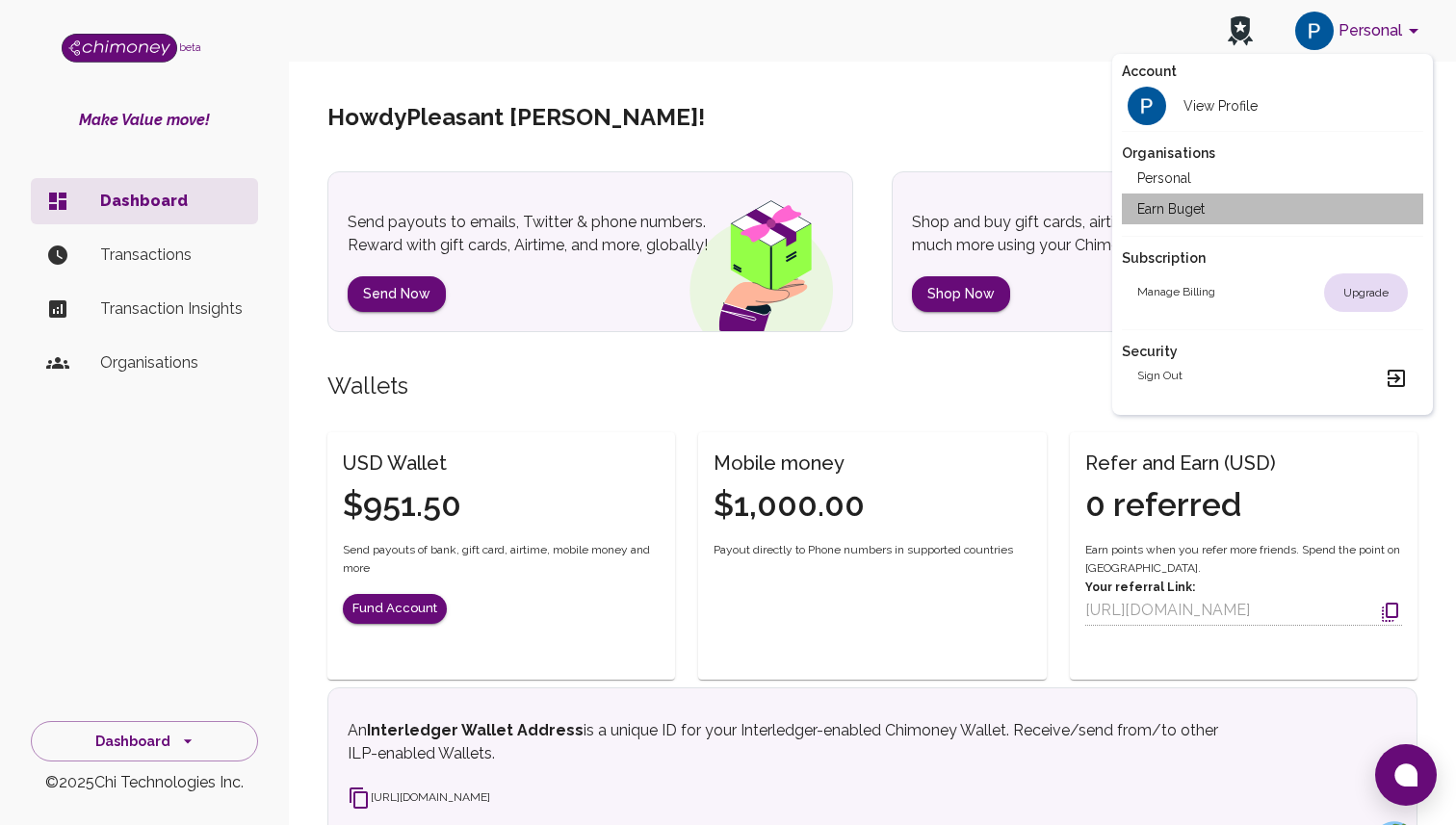
click at [1284, 219] on li "Earn Buget" at bounding box center [1272, 209] width 302 height 31
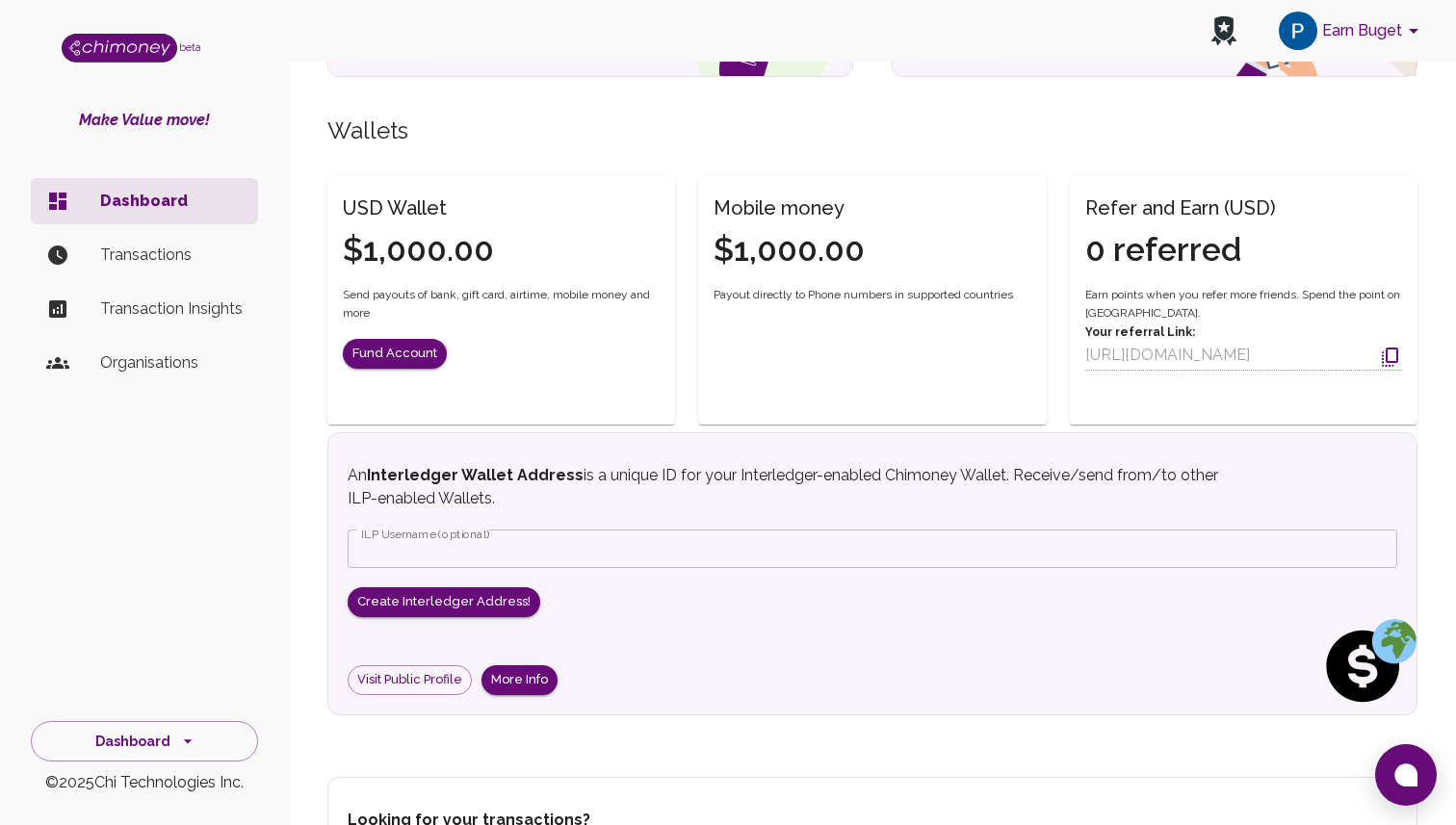
scroll to position [268, 0]
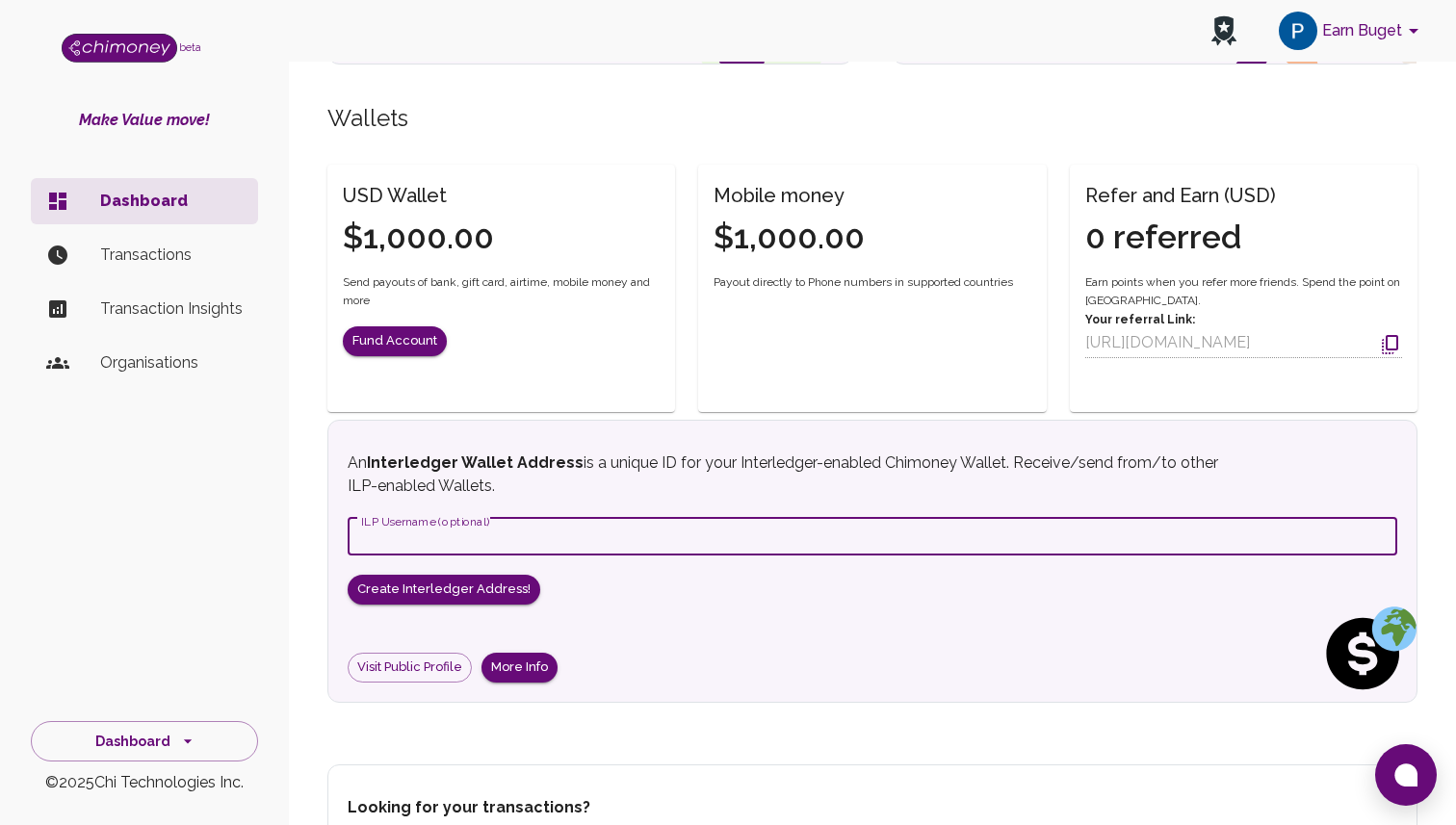
click at [615, 520] on input "ILP Username (optional)" at bounding box center [871, 537] width 1049 height 39
type input "earn_budget"
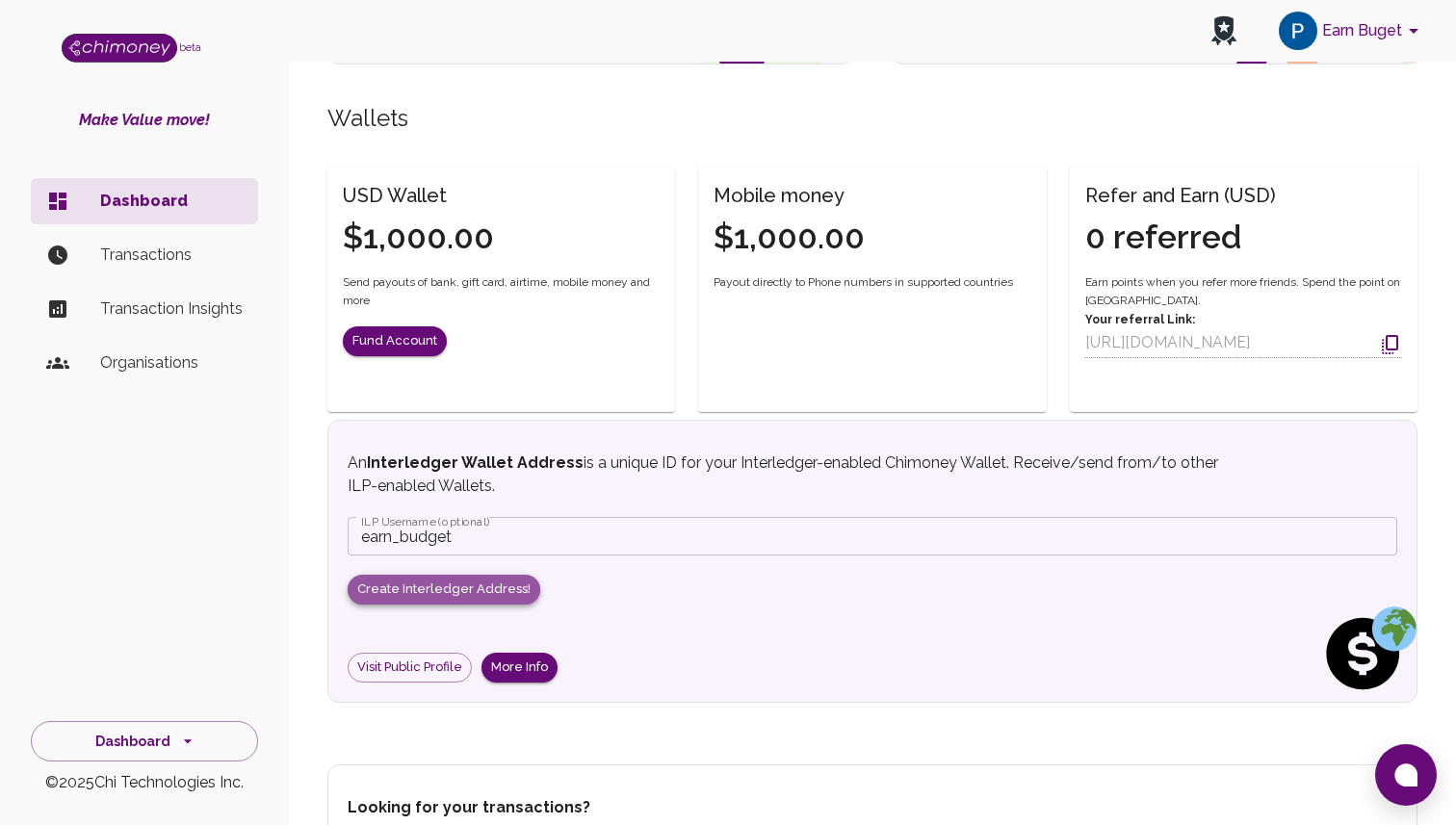
click at [485, 598] on button "Create Interledger Address!" at bounding box center [444, 590] width 193 height 30
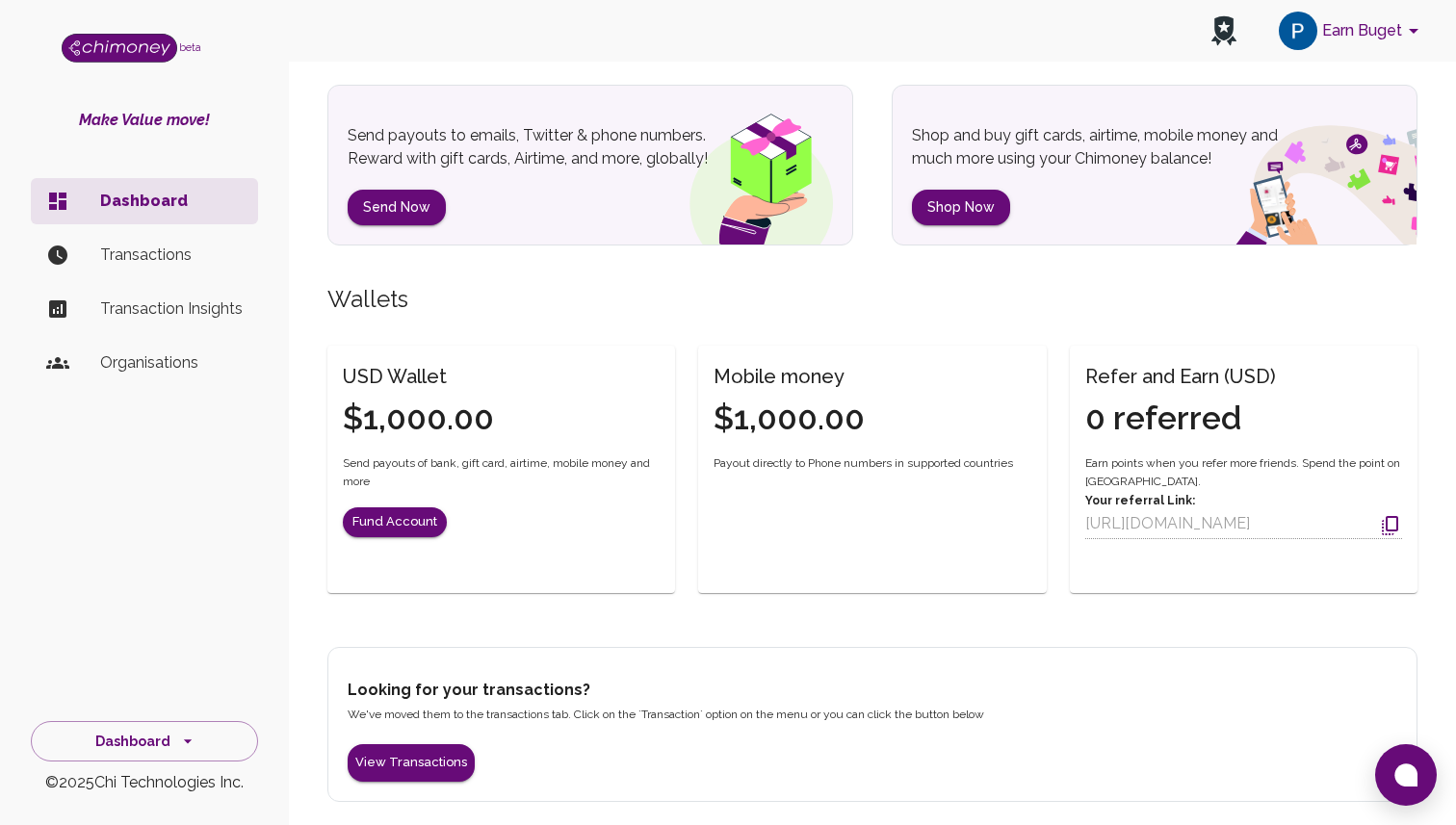
scroll to position [384, 0]
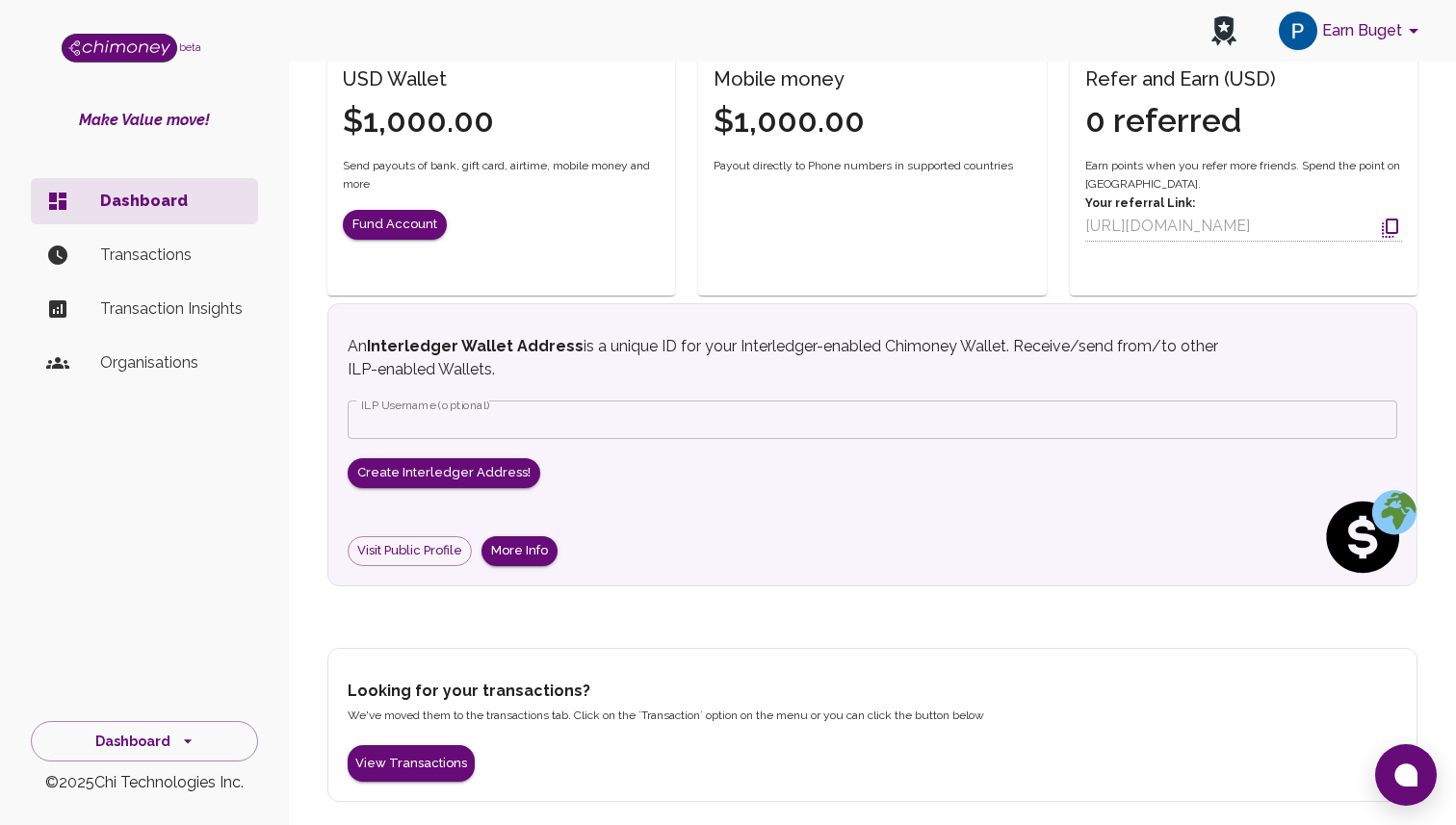
click at [581, 377] on p "An Interledger Wallet Address is a unique ID for your Interledger-enabled Chimo…" at bounding box center [784, 359] width 874 height 47
click at [536, 420] on input "ILP Username (optional)" at bounding box center [871, 420] width 1049 height 39
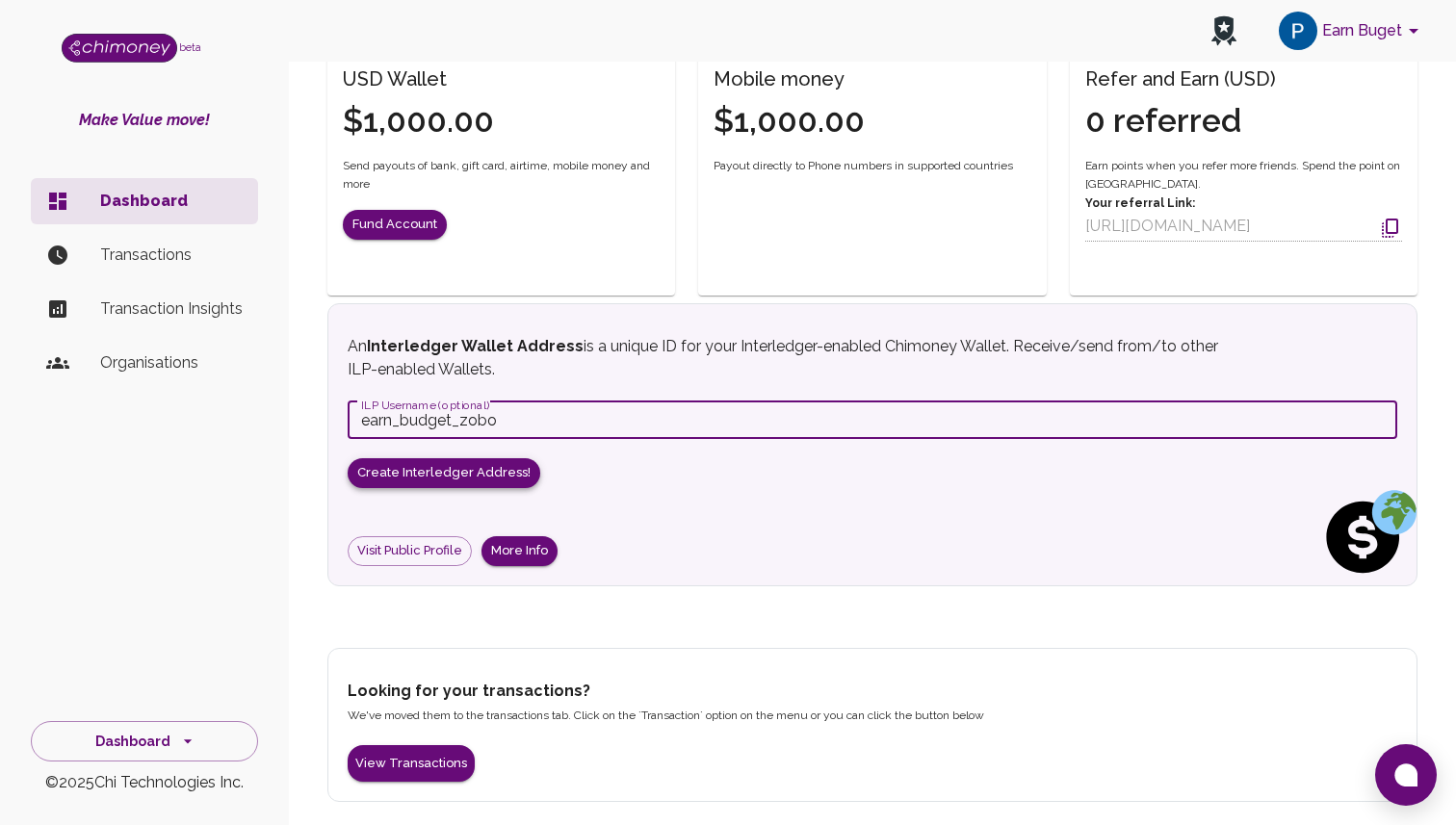
type input "earn_budget_zobo"
click at [465, 463] on button "Create Interledger Address!" at bounding box center [444, 473] width 193 height 30
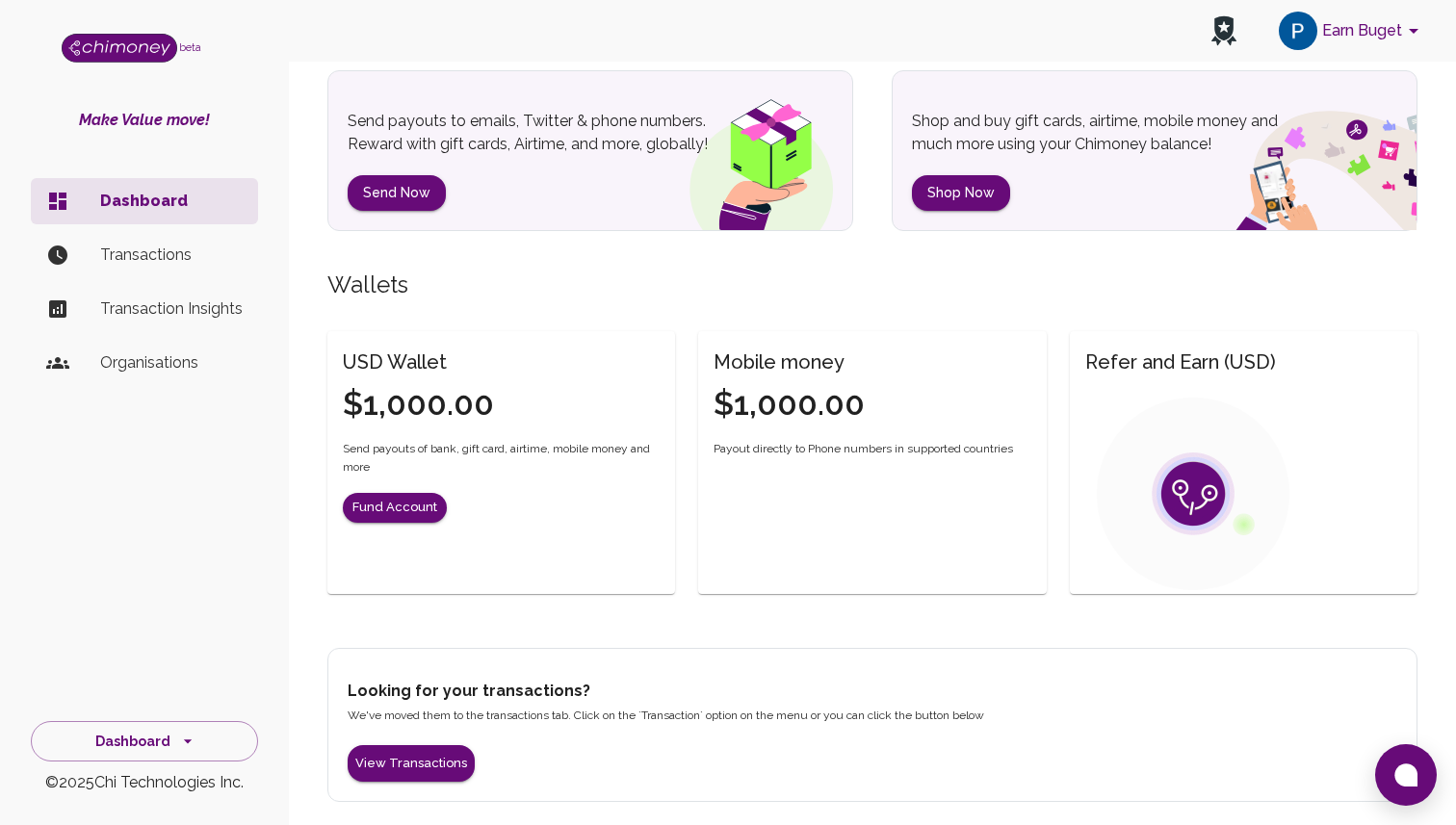
scroll to position [384, 0]
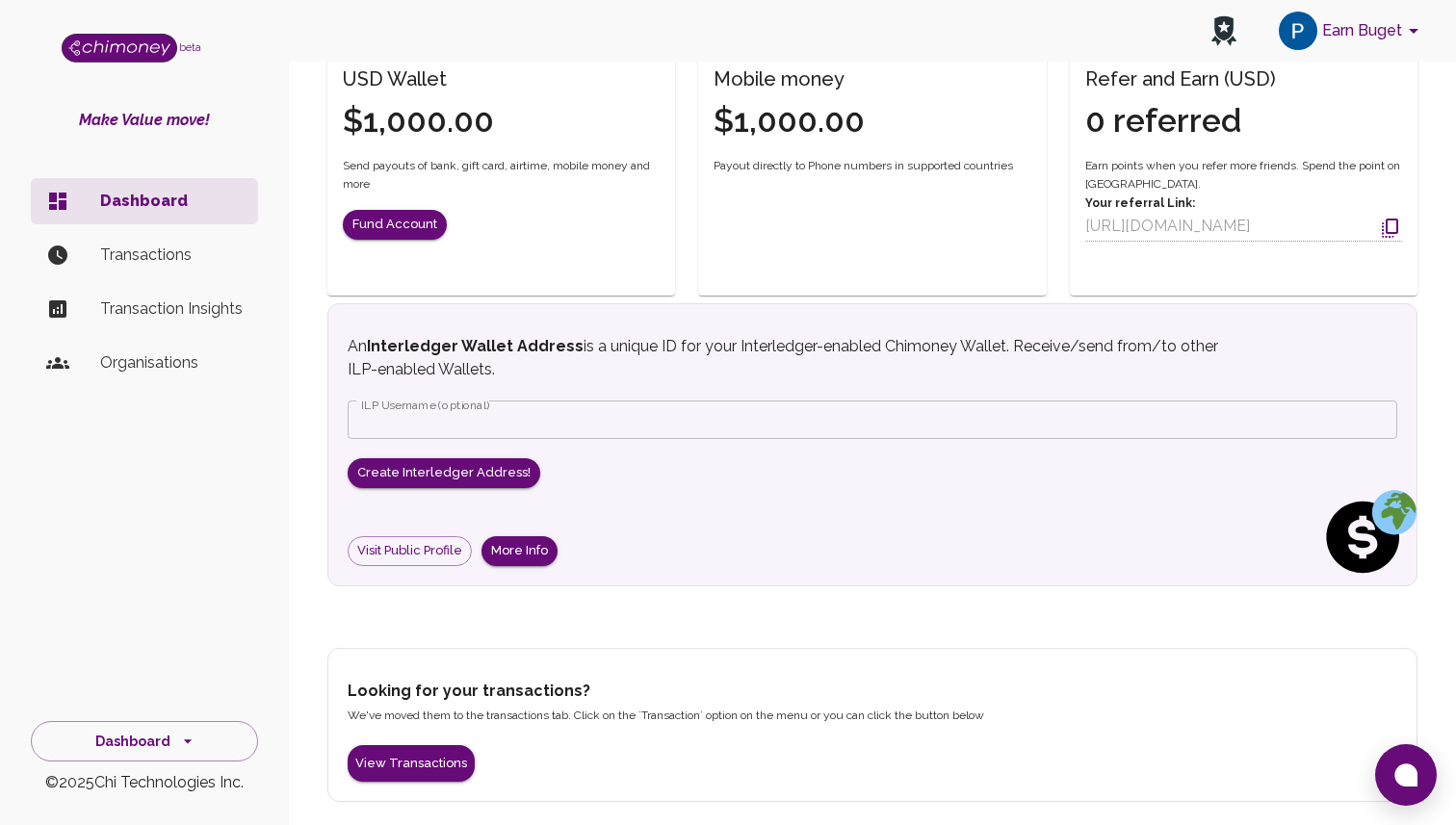
click at [1332, 48] on button "Earn Buget" at bounding box center [1352, 30] width 161 height 50
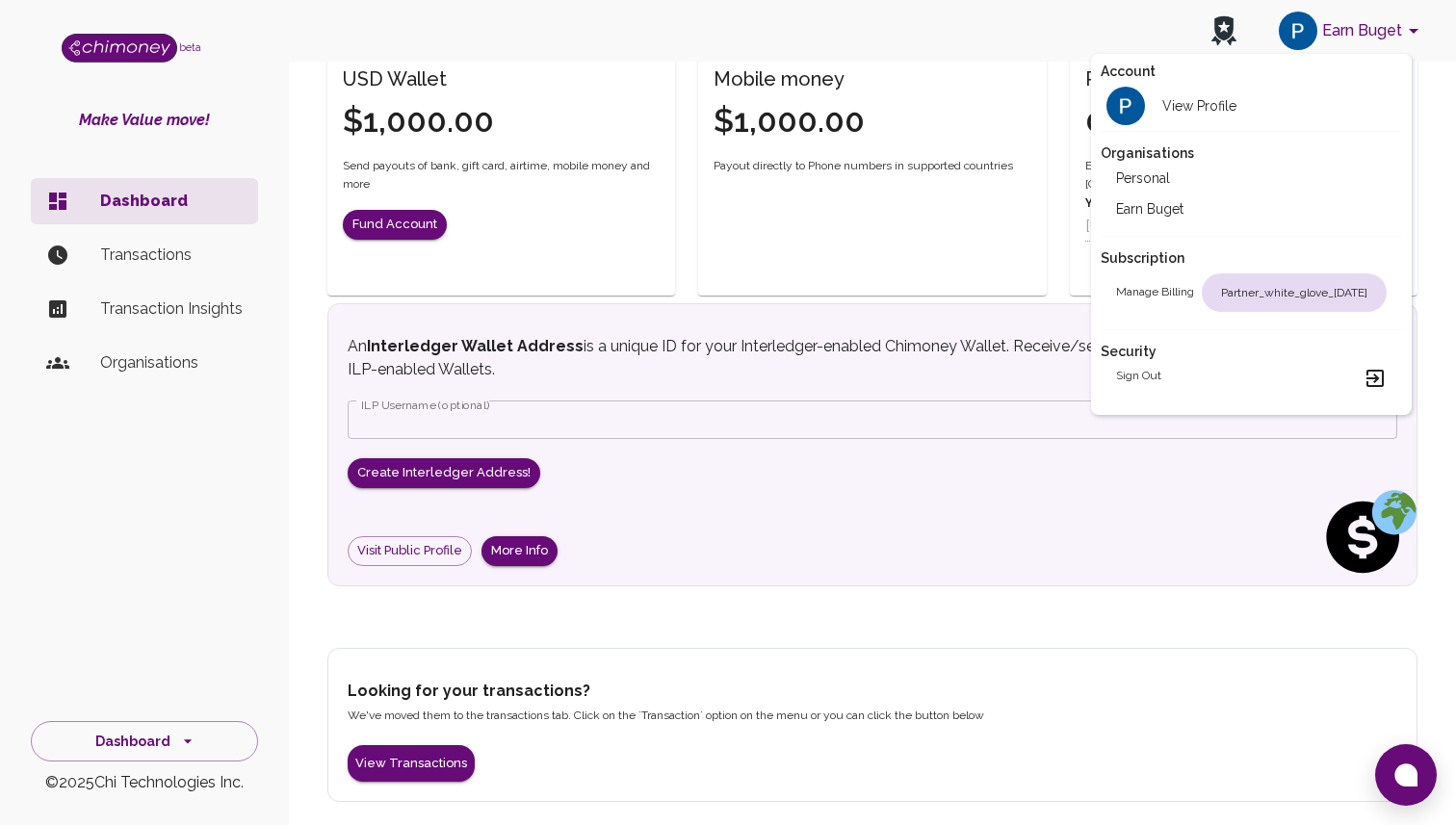
click at [1261, 189] on li "Personal" at bounding box center [1252, 178] width 302 height 31
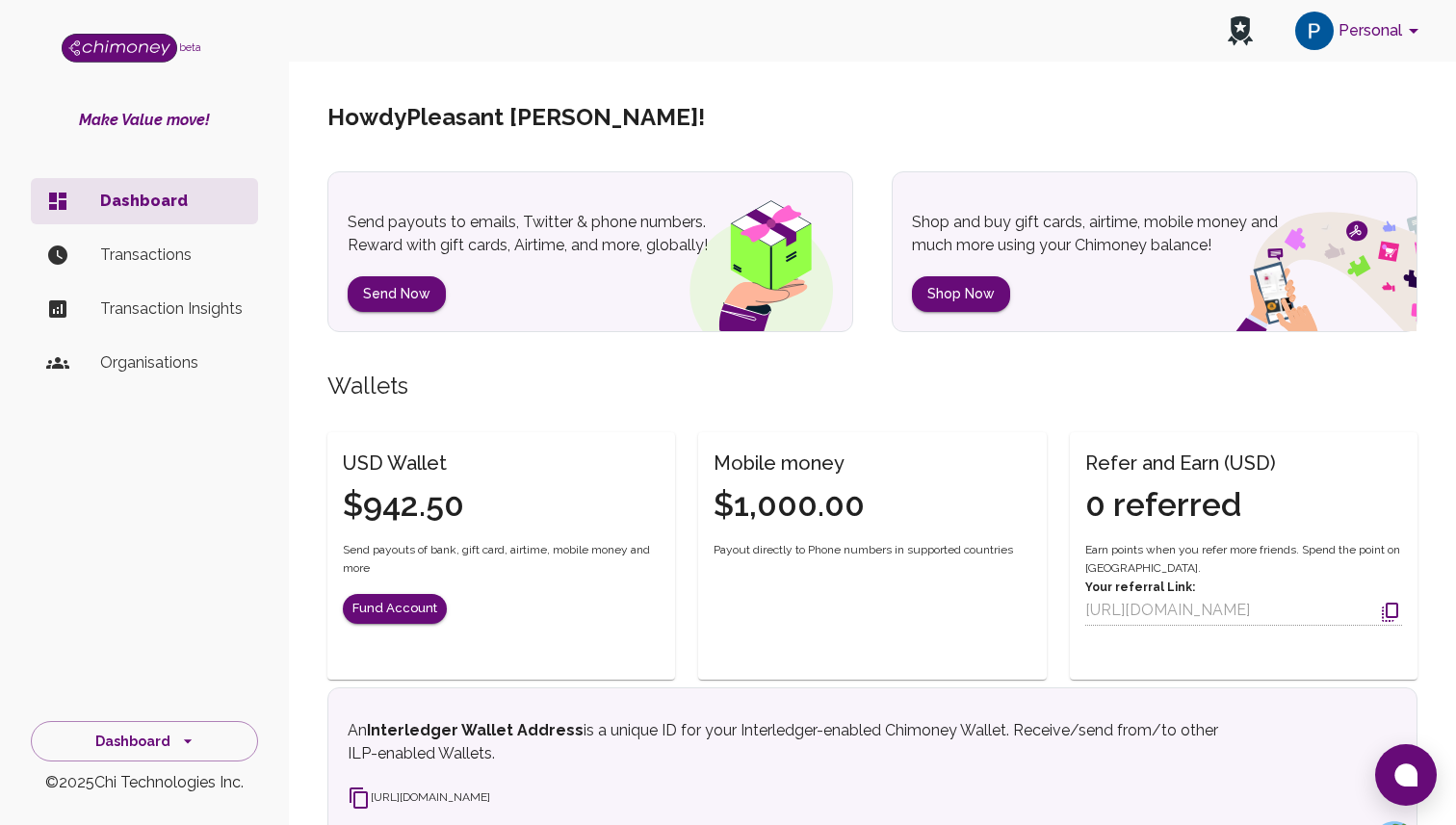
scroll to position [333, 0]
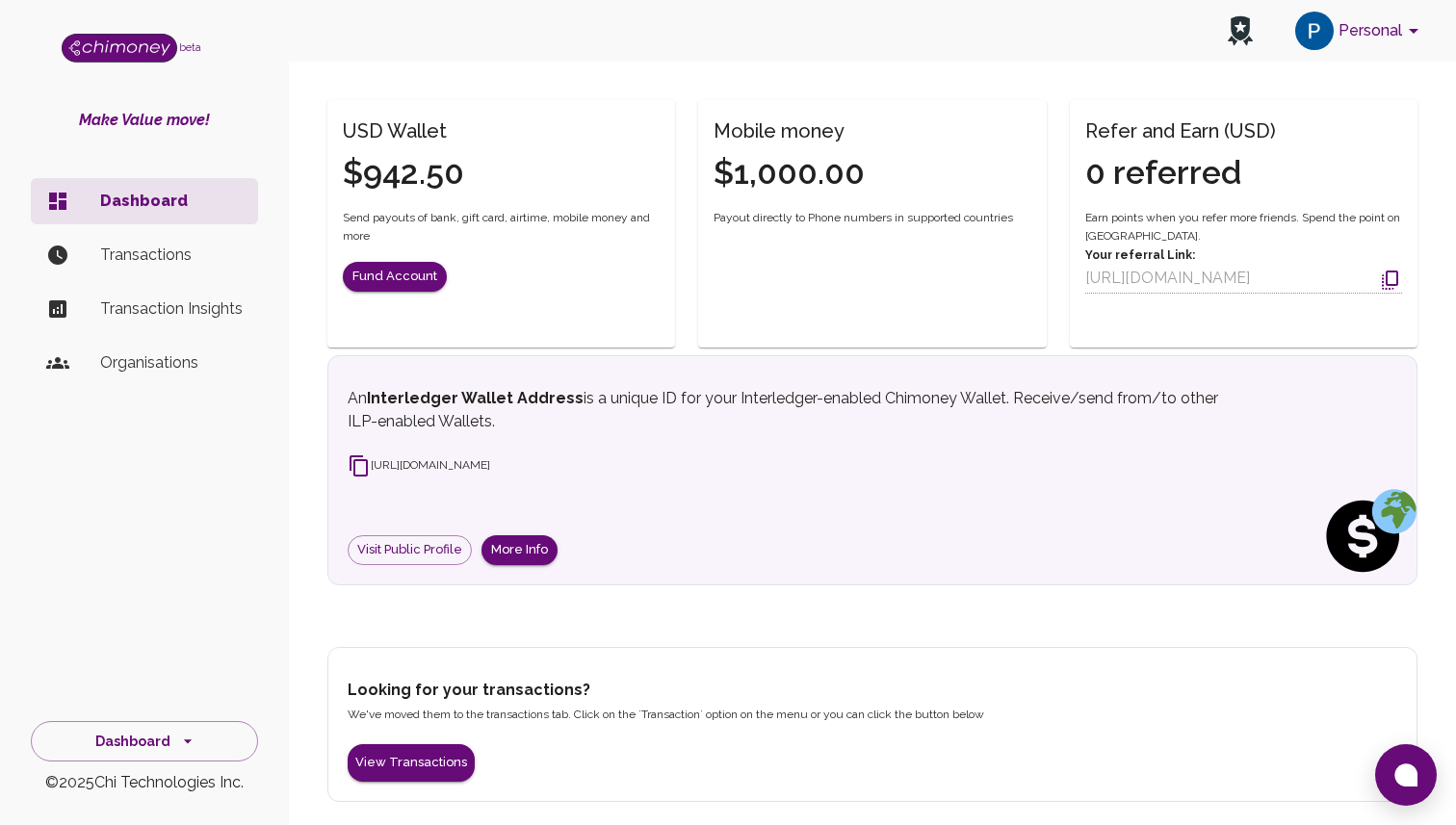
click at [206, 280] on ul "Dashboard Transactions Transaction Insights Organisations" at bounding box center [145, 286] width 228 height 232
click at [204, 267] on li "Transactions" at bounding box center [145, 256] width 228 height 47
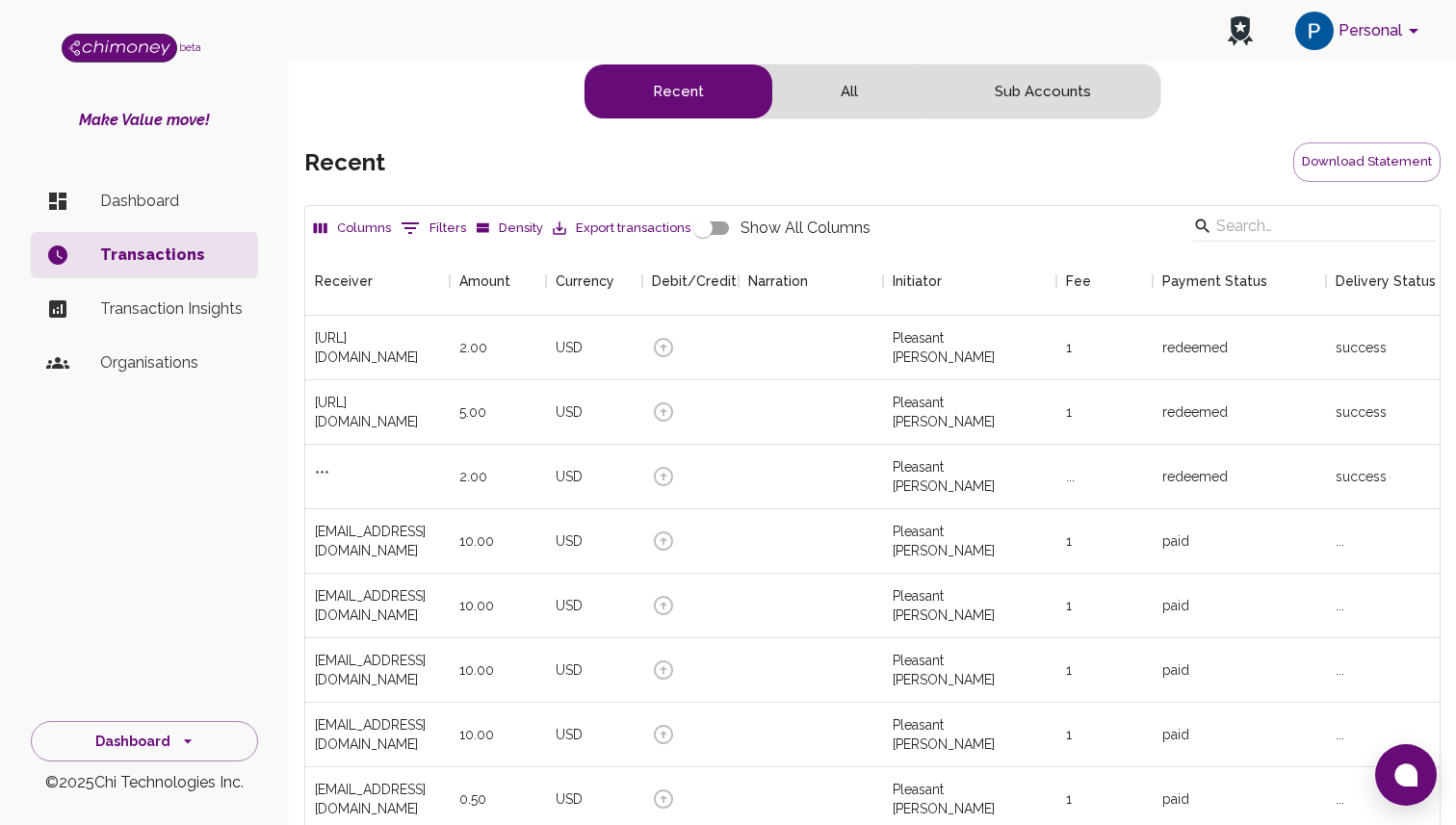
scroll to position [586, 1134]
click at [615, 336] on div "USD" at bounding box center [593, 348] width 96 height 64
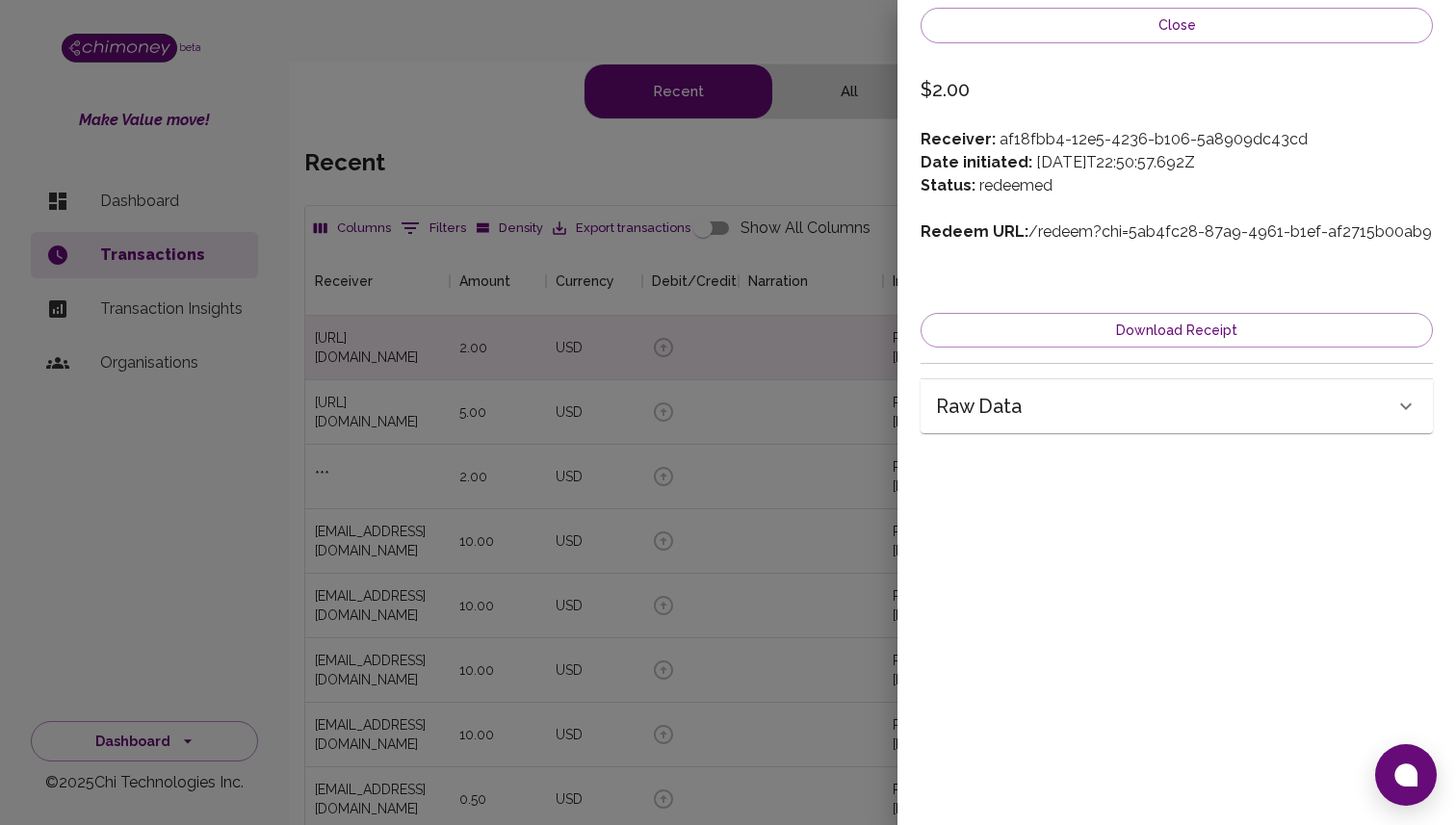
click at [1094, 399] on div "Raw data" at bounding box center [1164, 407] width 458 height 31
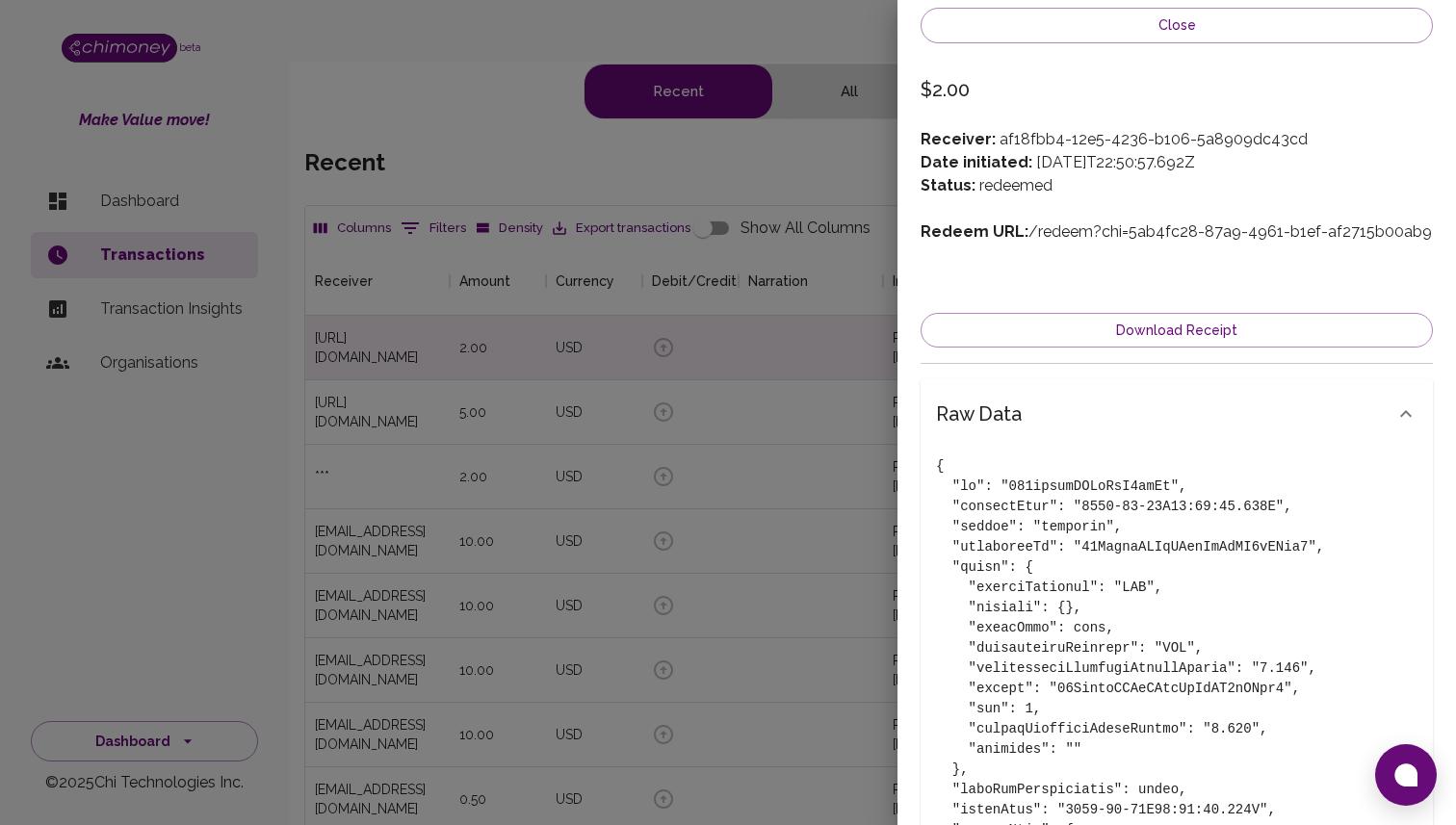
scroll to position [664, 0]
